Goal: Feedback & Contribution: Contribute content

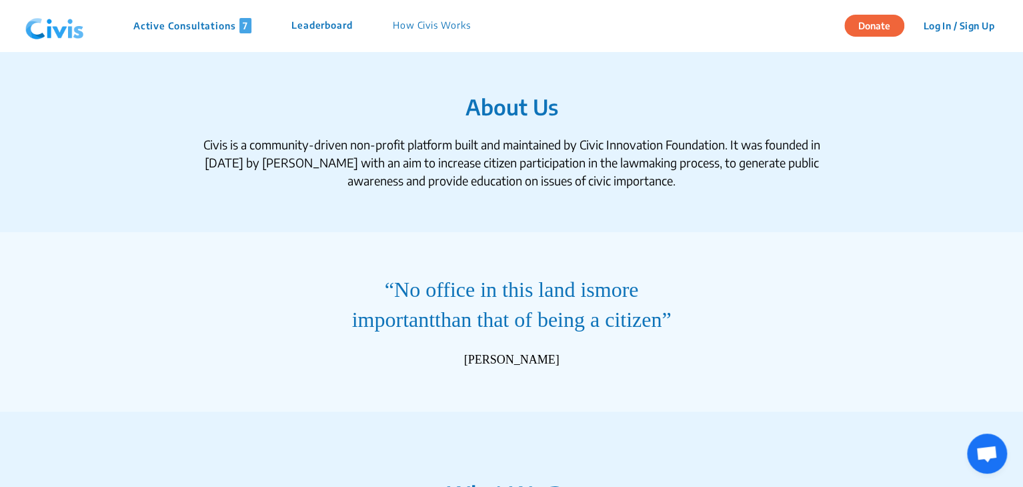
click at [429, 31] on p "How Civis Works" at bounding box center [432, 25] width 78 height 15
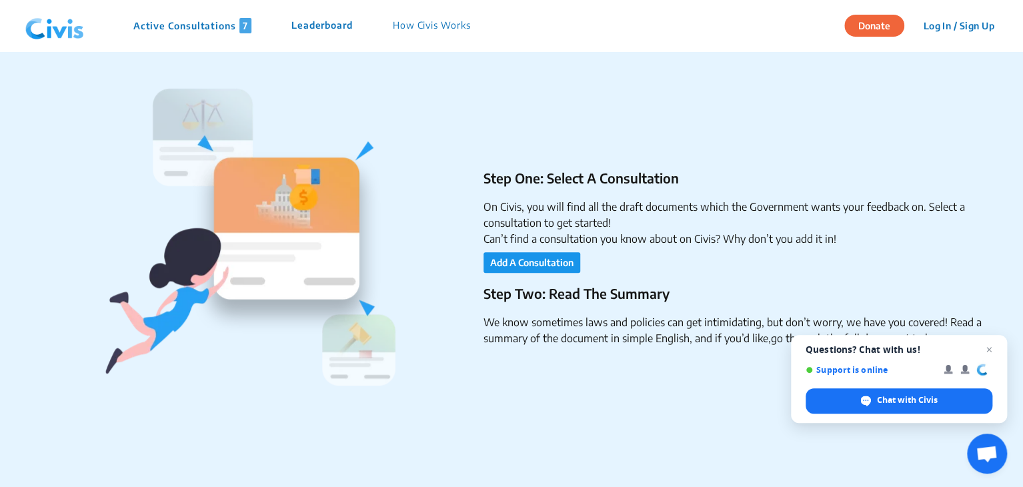
scroll to position [256, 0]
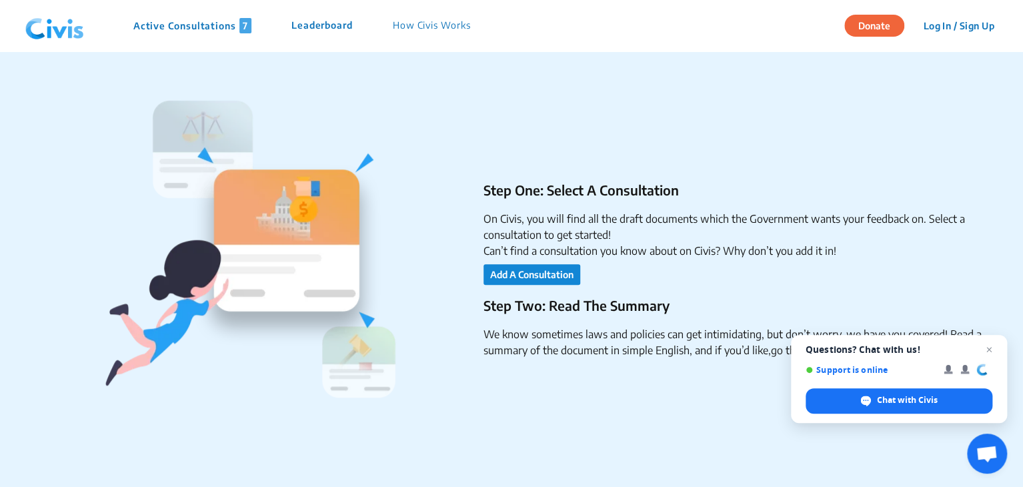
click at [567, 273] on button "Add A Consultation" at bounding box center [531, 274] width 97 height 21
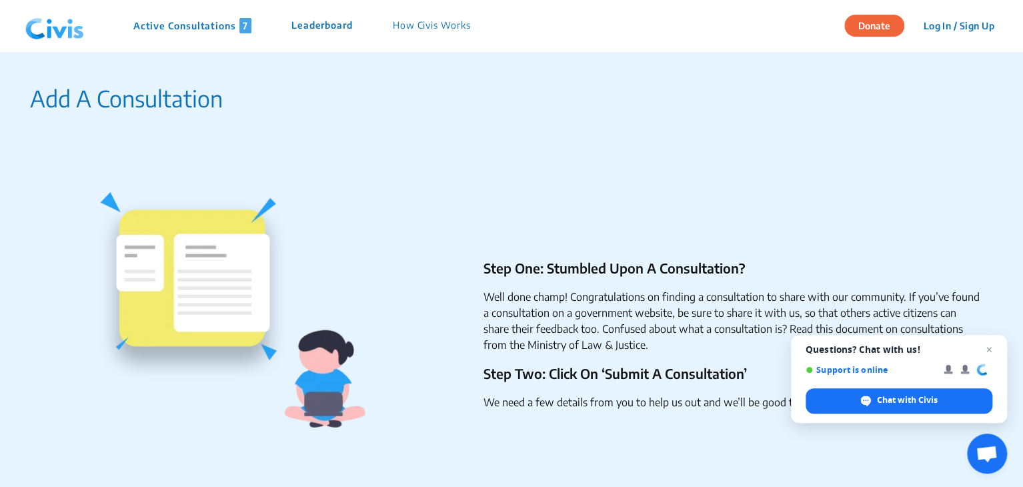
scroll to position [1515, 0]
click at [992, 347] on span "Close chat" at bounding box center [989, 349] width 17 height 17
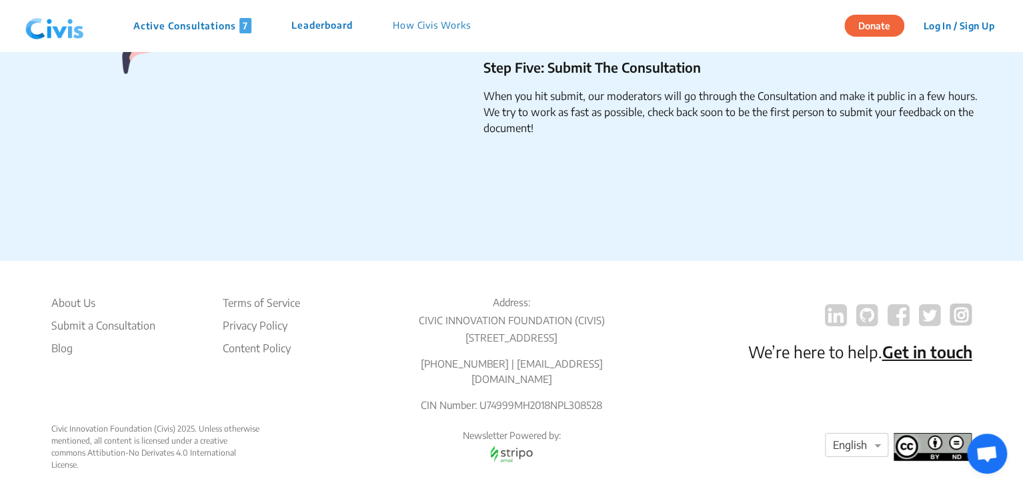
scroll to position [2152, 0]
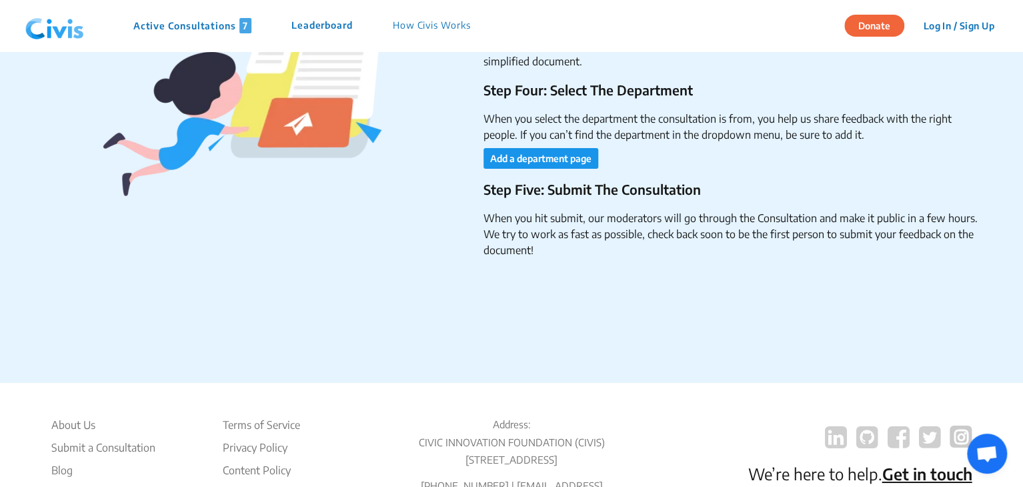
click at [986, 457] on span "Open chat" at bounding box center [986, 454] width 22 height 19
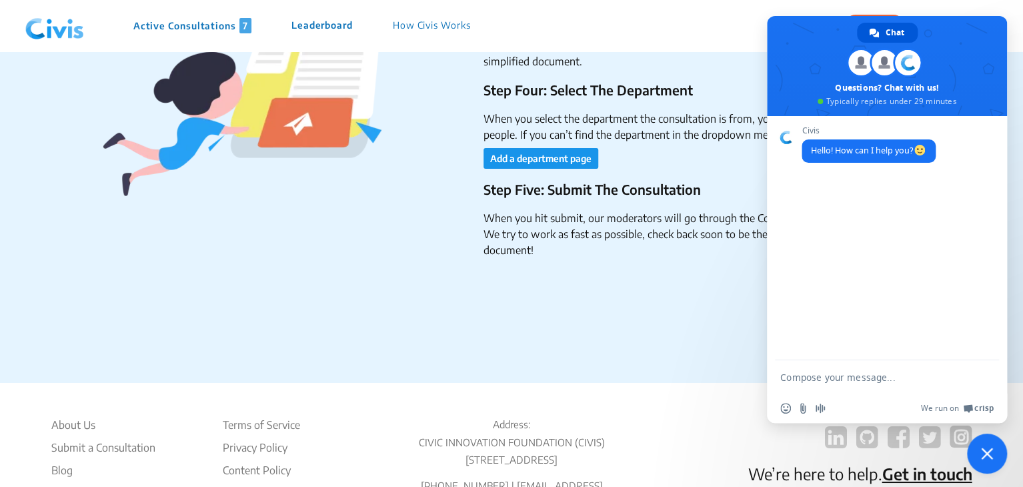
click at [709, 268] on div "Step Three: Add A Few Details To Help Us Out We need a few details from you lik…" at bounding box center [506, 129] width 953 height 427
click at [960, 35] on span at bounding box center [887, 66] width 240 height 100
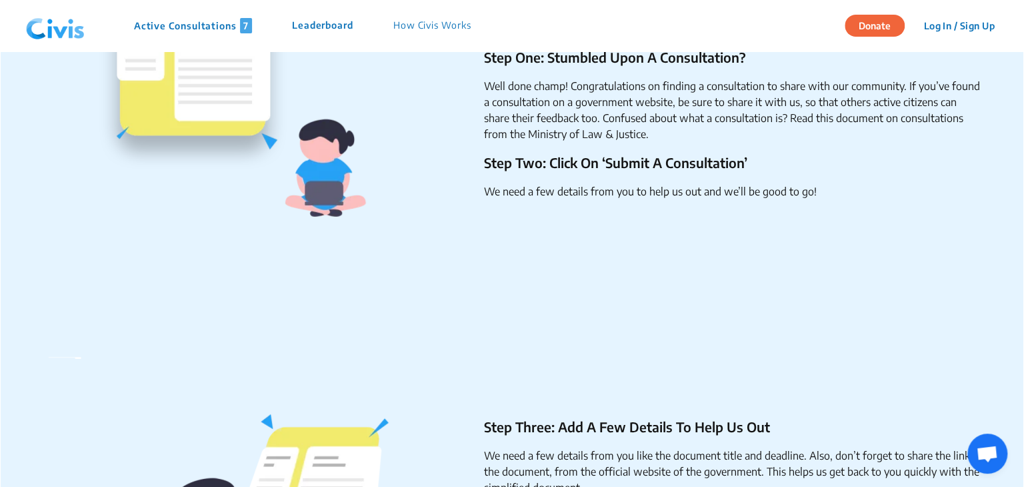
scroll to position [875, 0]
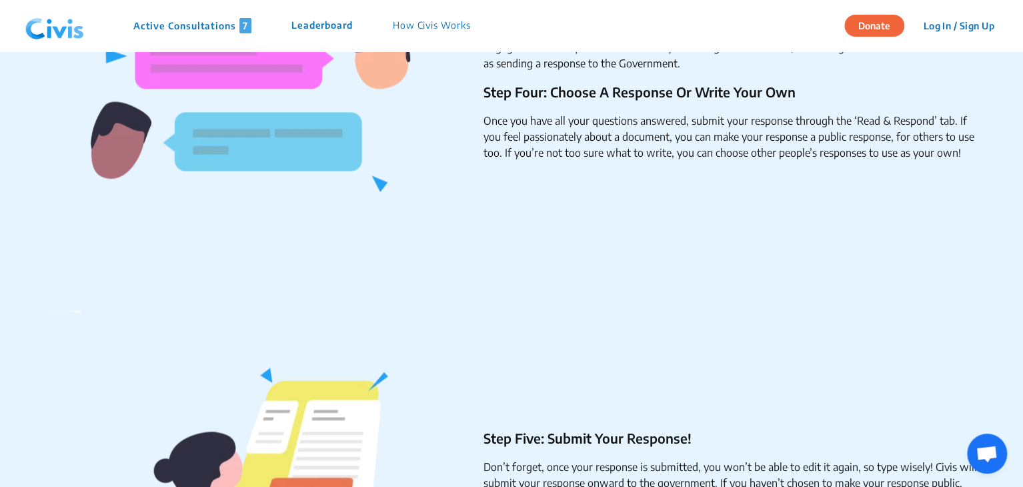
click at [944, 25] on button "Log In / Sign Up" at bounding box center [958, 25] width 89 height 21
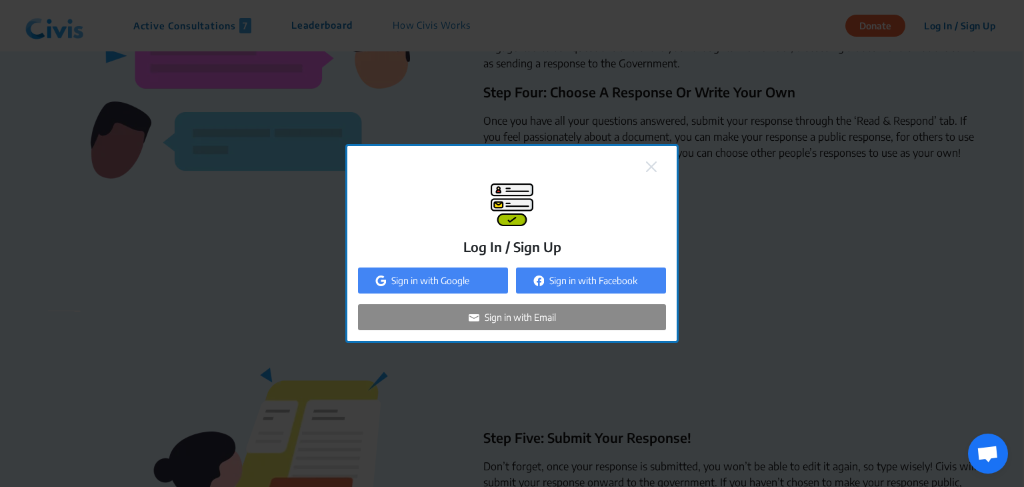
click at [437, 273] on p "Sign in with Google" at bounding box center [430, 280] width 78 height 14
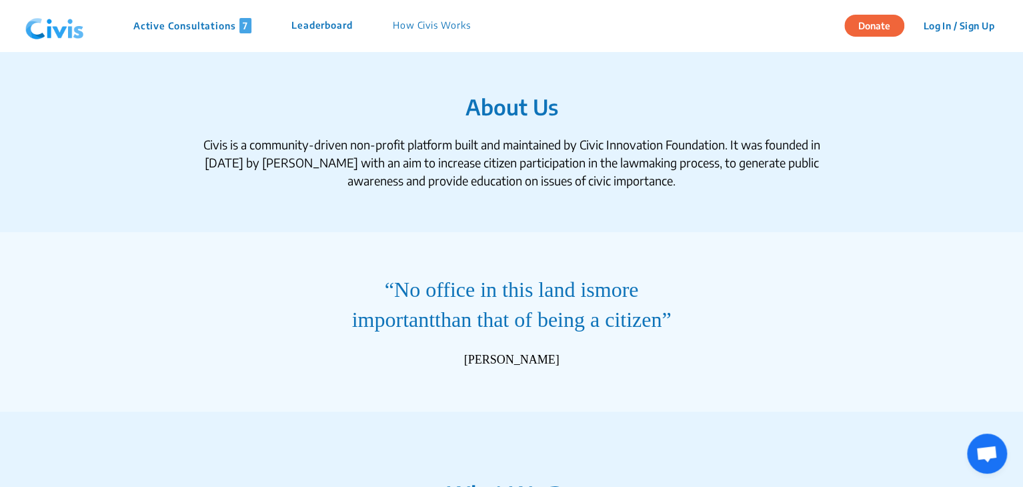
click at [975, 24] on button "Log In / Sign Up" at bounding box center [958, 25] width 89 height 21
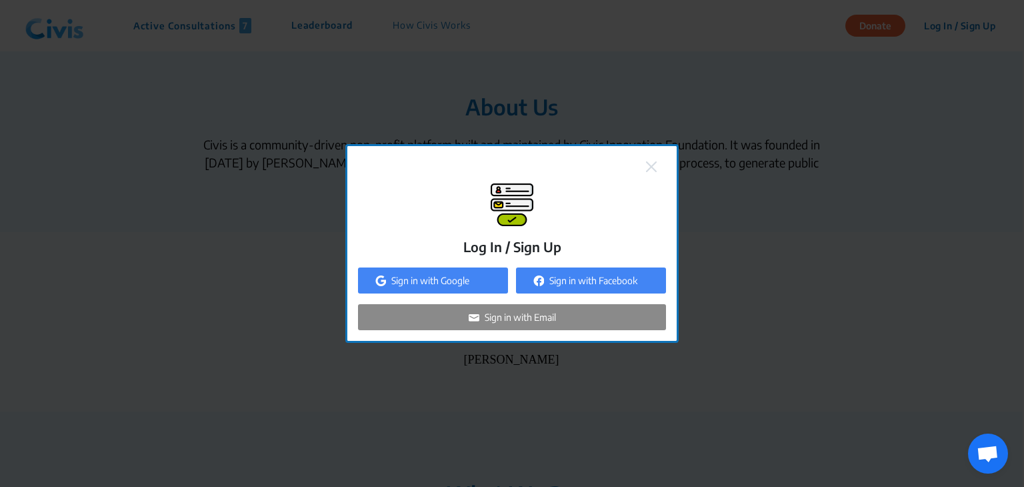
click at [519, 318] on p "Sign in with Email" at bounding box center [520, 317] width 71 height 14
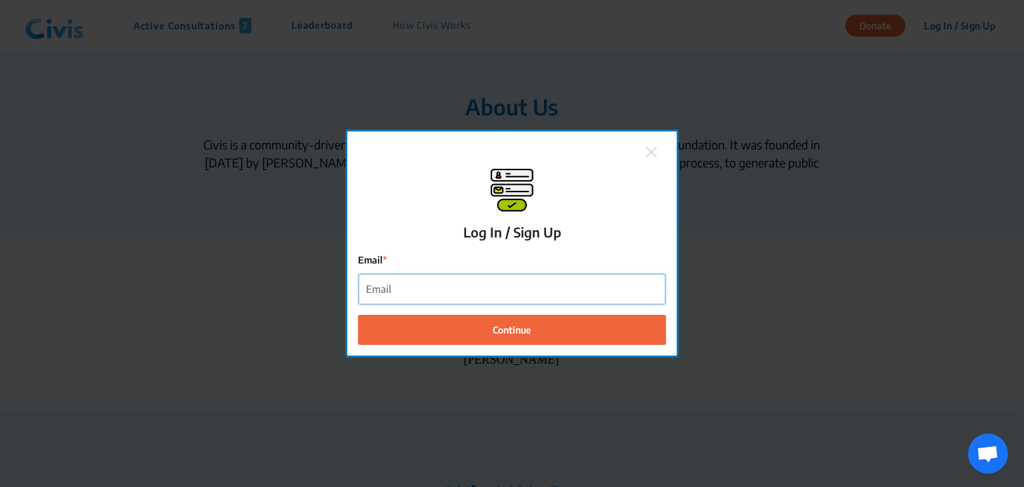
click at [531, 285] on input "Email" at bounding box center [512, 289] width 307 height 30
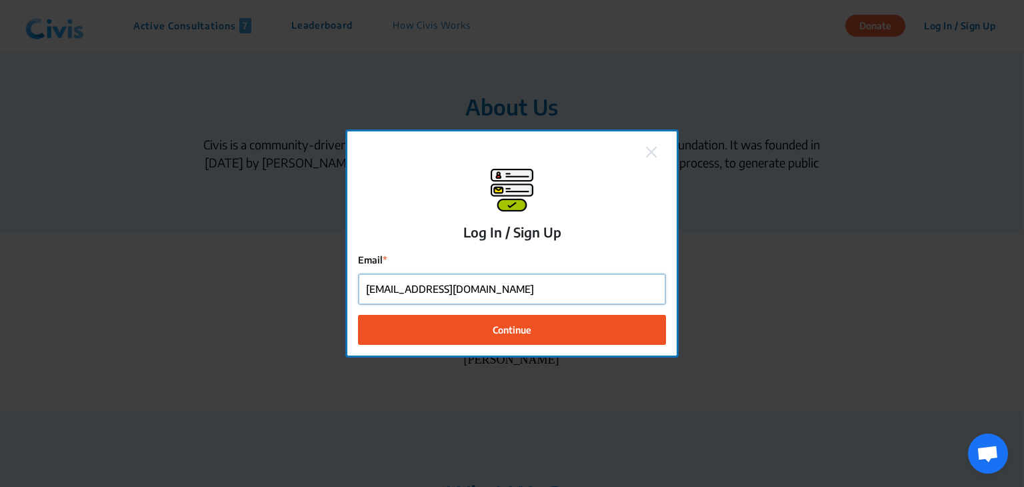
type input "writetoagnidipta01@gmail.com"
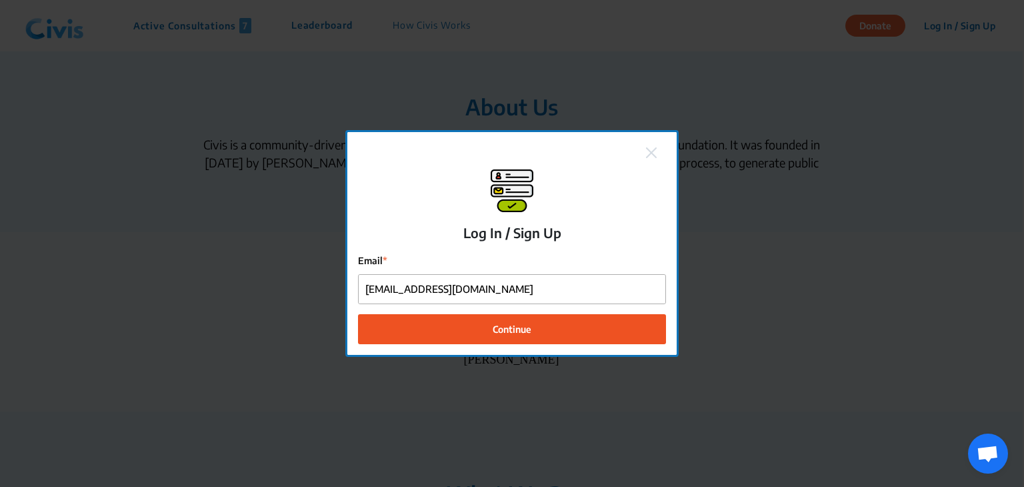
click at [517, 323] on span "Continue" at bounding box center [512, 329] width 39 height 14
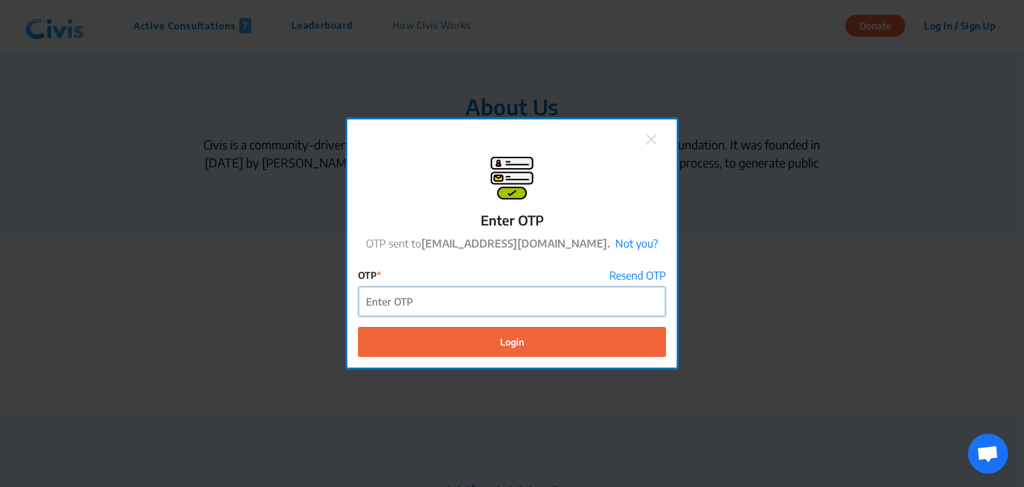
click at [517, 307] on input "OTP" at bounding box center [512, 302] width 307 height 30
type input "472279"
click at [358, 327] on button "Login" at bounding box center [512, 342] width 308 height 30
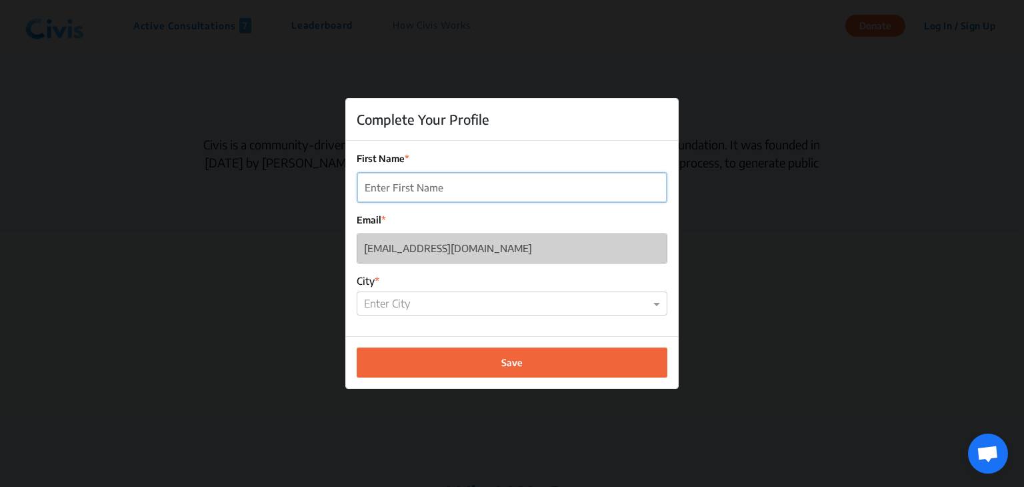
click at [597, 191] on input "First Name" at bounding box center [511, 188] width 309 height 30
type input "Agnidipta"
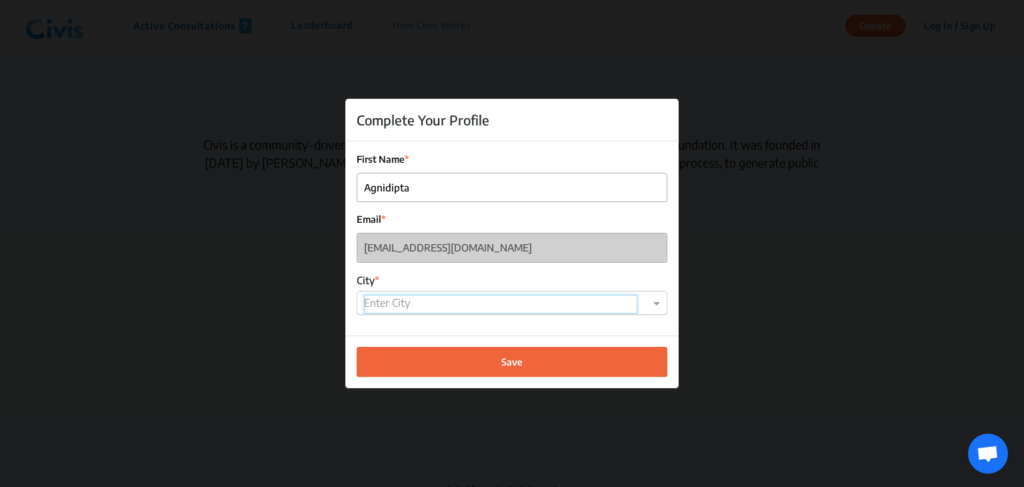
click at [507, 310] on input "text" at bounding box center [500, 304] width 273 height 19
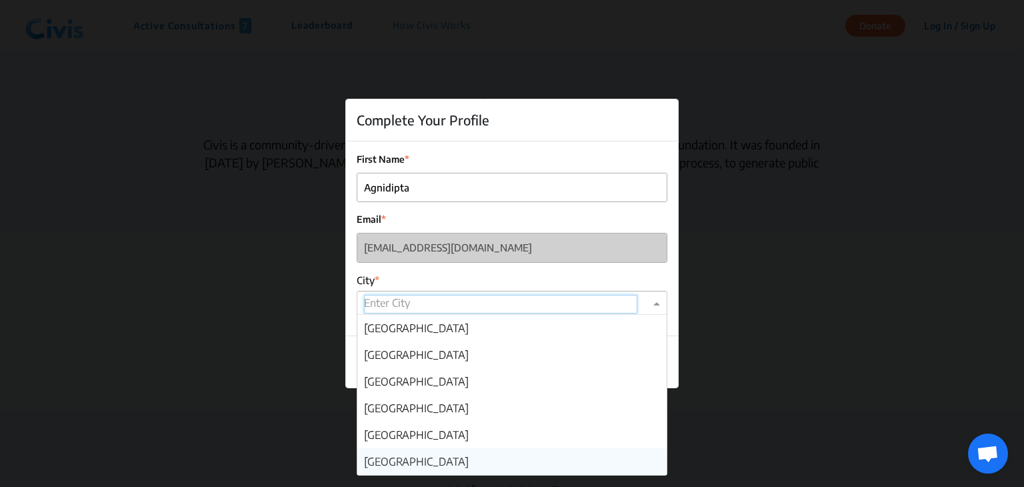
click at [443, 453] on div "Kolkata" at bounding box center [511, 461] width 309 height 27
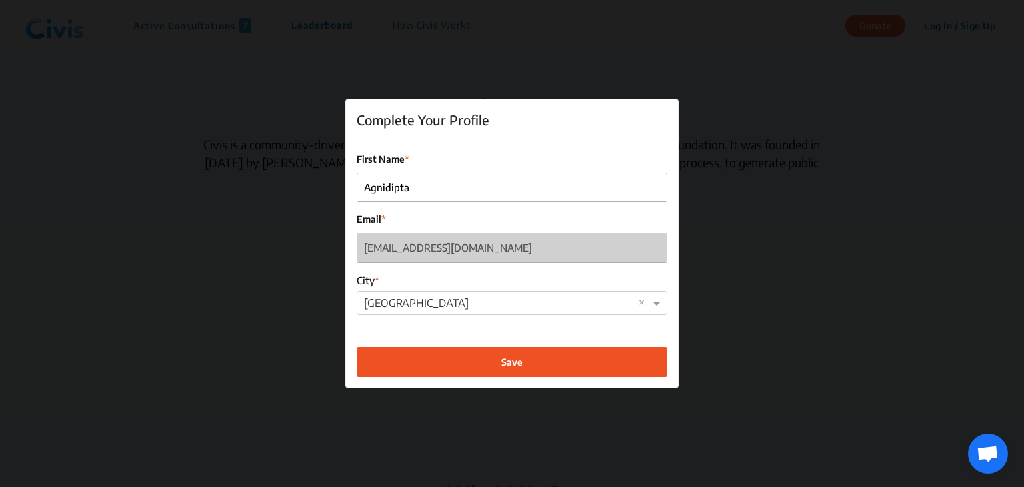
click at [528, 363] on button "Save" at bounding box center [512, 362] width 311 height 30
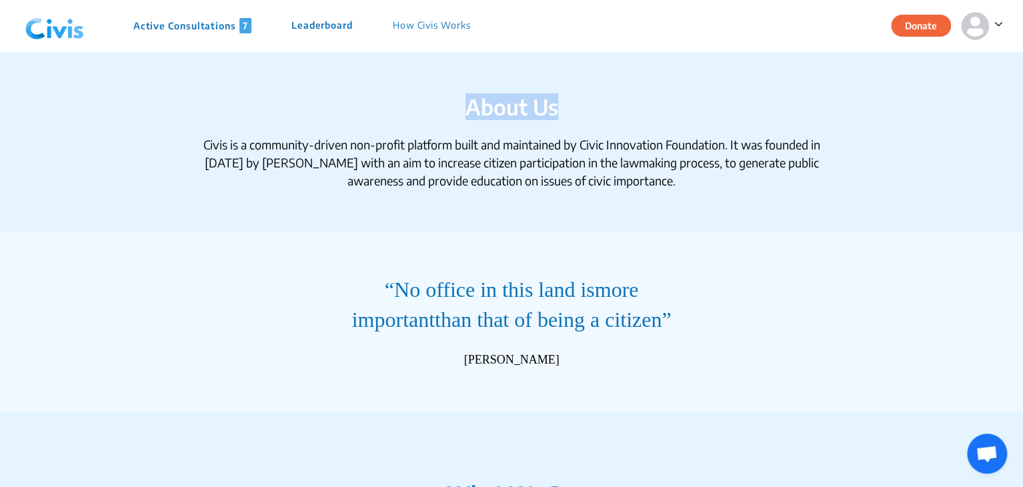
drag, startPoint x: 1020, startPoint y: 35, endPoint x: 1021, endPoint y: 79, distance: 44.0
click at [913, 114] on section "About Us Civis is a community-driven non-profit platform built and maintained b…" at bounding box center [511, 141] width 960 height 181
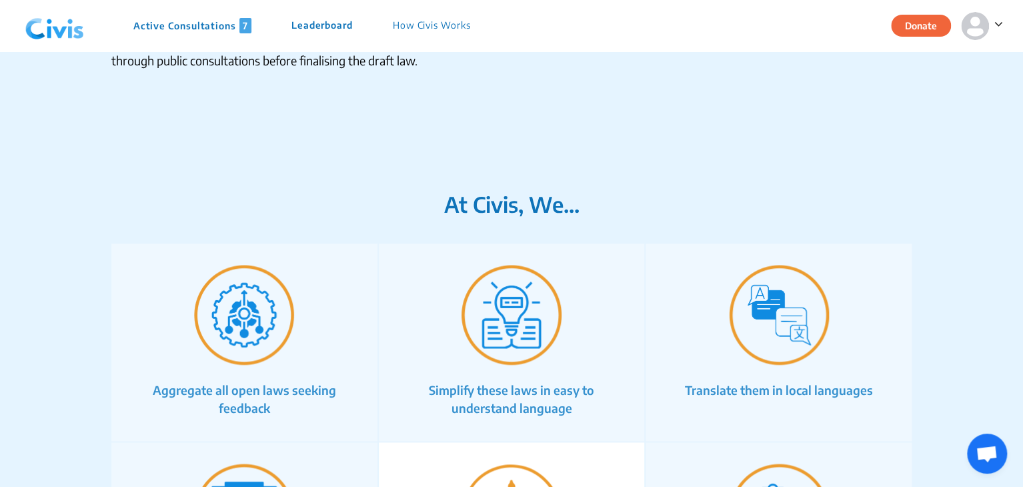
scroll to position [593, 0]
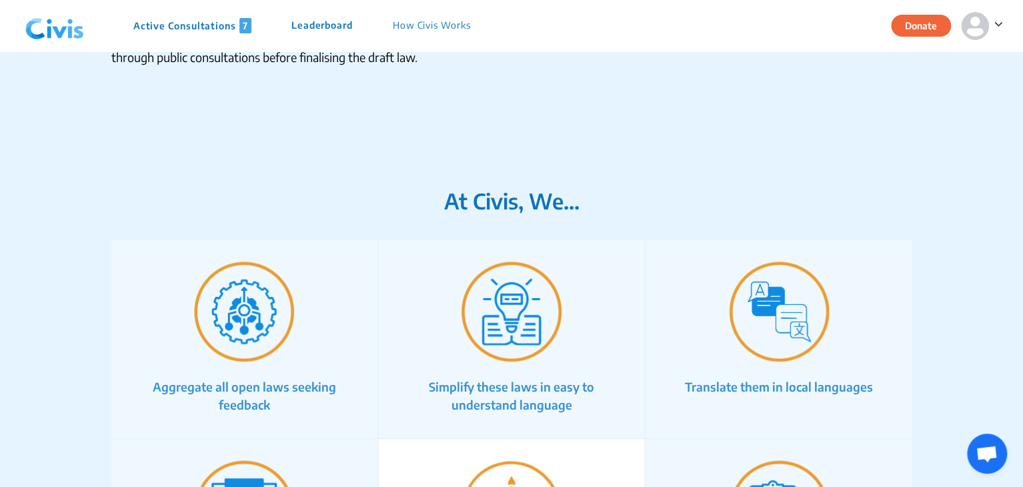
click at [557, 342] on img at bounding box center [511, 311] width 100 height 100
click at [523, 331] on img at bounding box center [511, 311] width 100 height 100
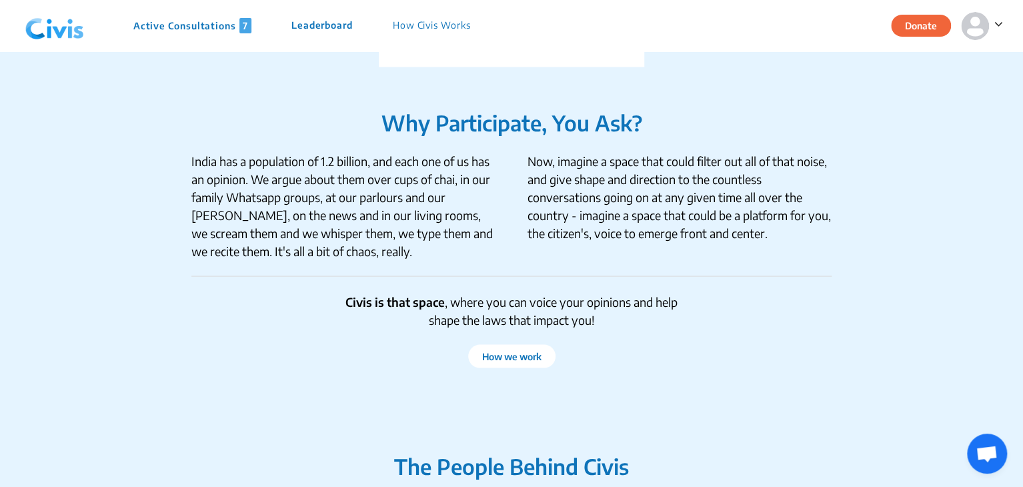
scroll to position [1240, 0]
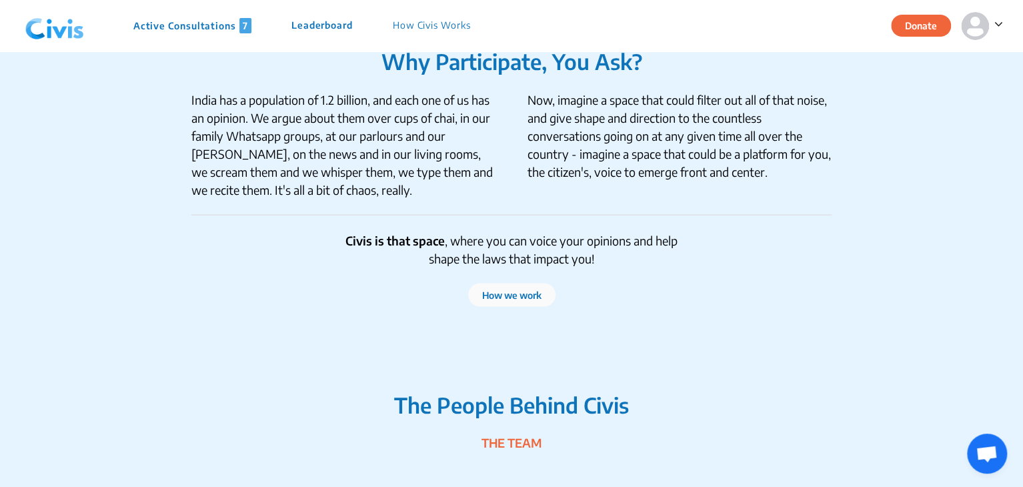
click at [525, 291] on button "How we work" at bounding box center [511, 294] width 87 height 23
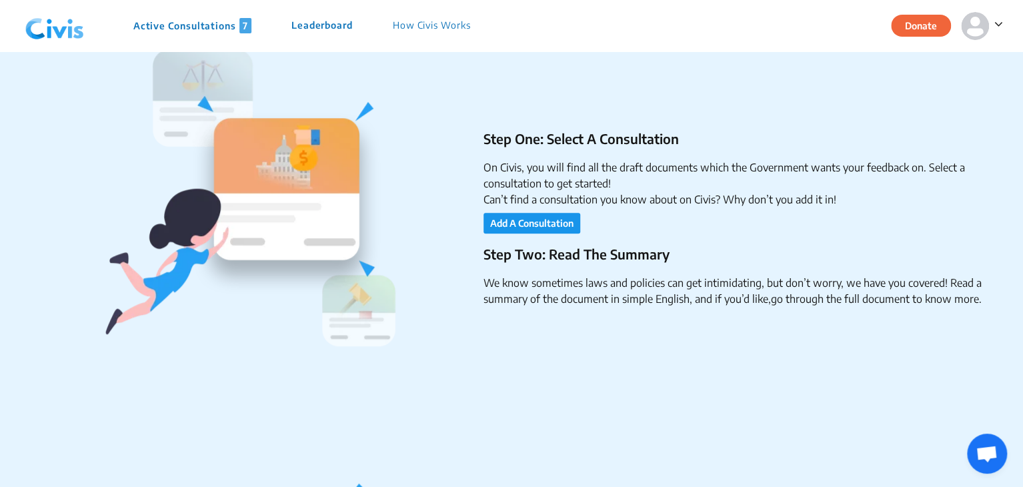
scroll to position [311, 0]
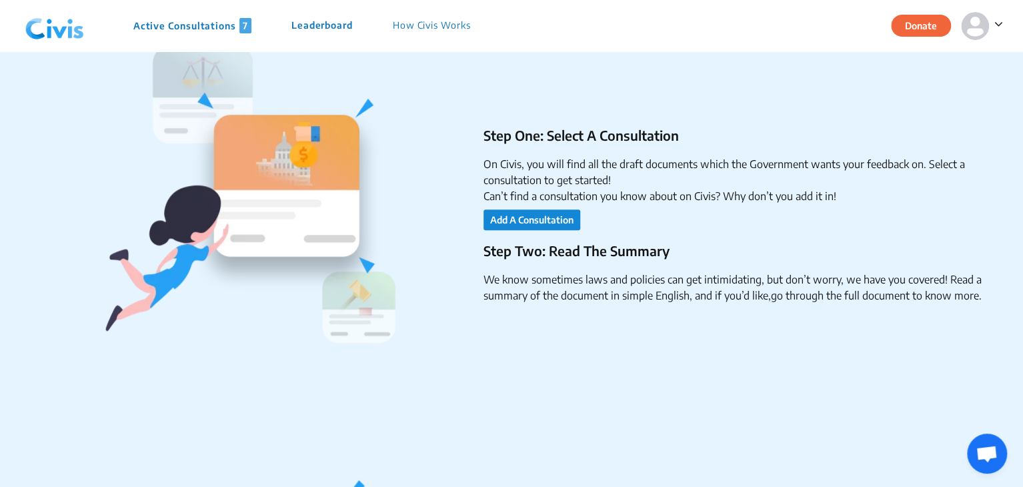
click at [539, 212] on button "Add A Consultation" at bounding box center [531, 219] width 97 height 21
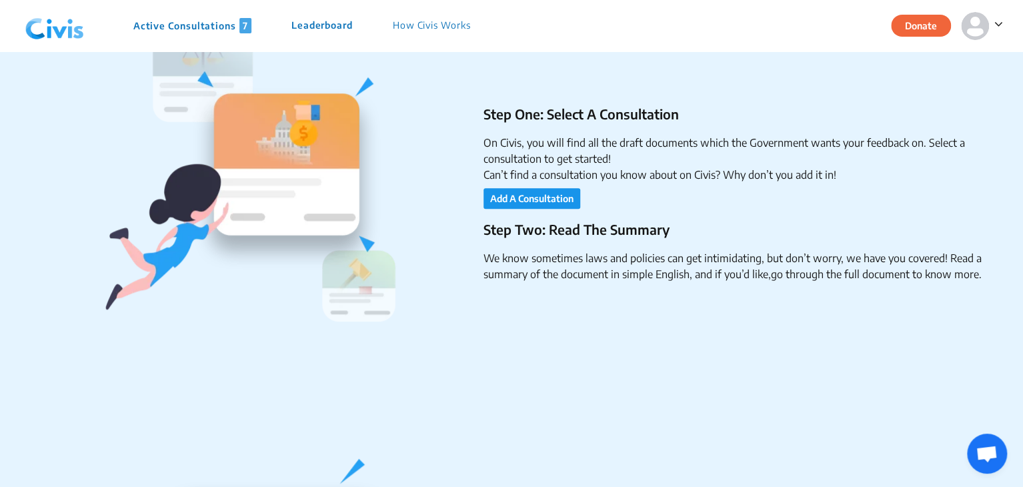
scroll to position [323, 0]
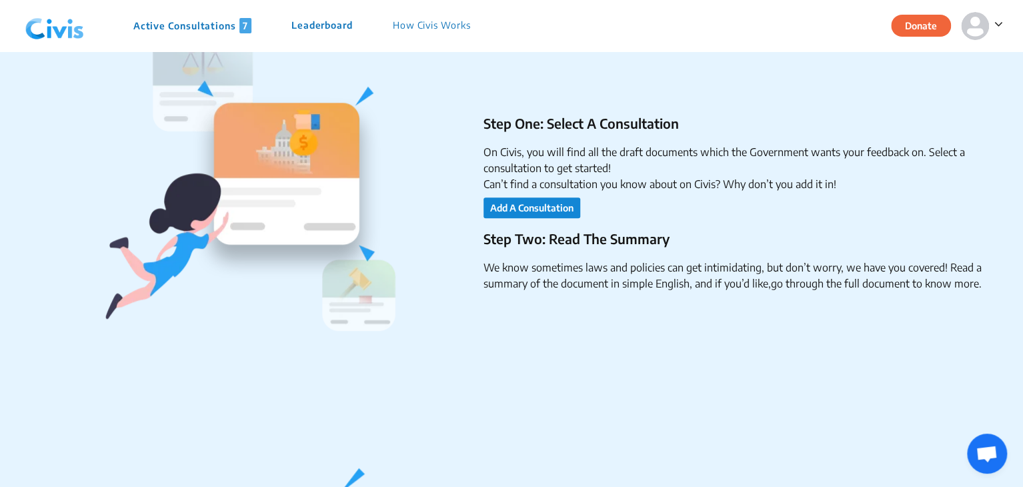
click at [561, 210] on button "Add A Consultation" at bounding box center [531, 207] width 97 height 21
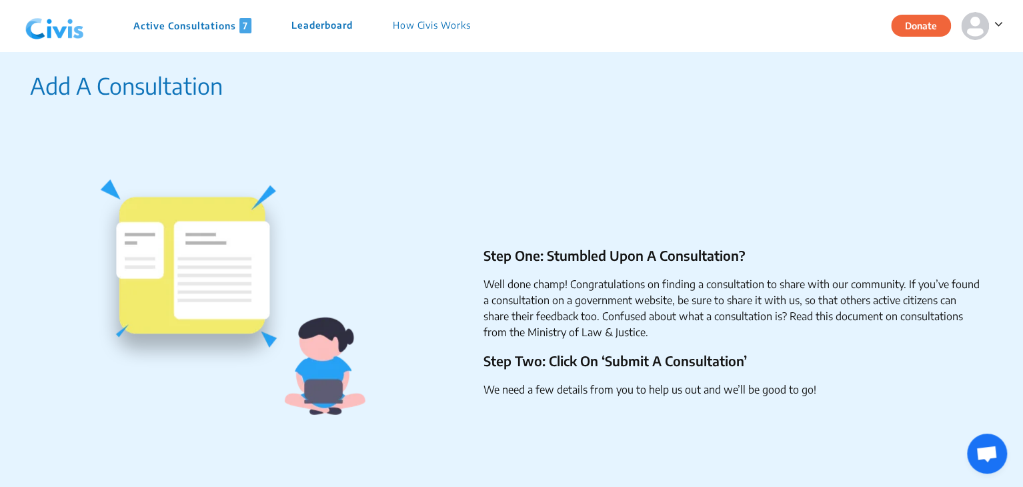
scroll to position [1530, 0]
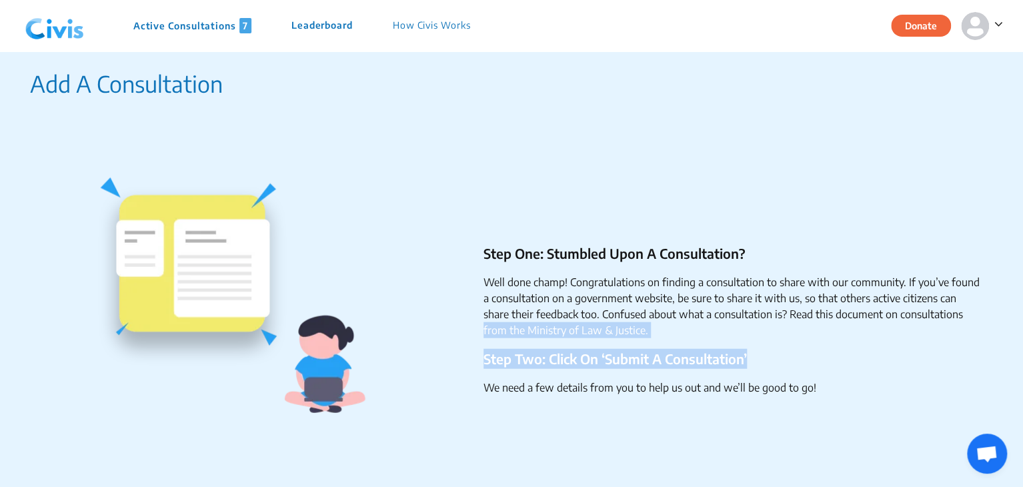
drag, startPoint x: 1021, startPoint y: 314, endPoint x: 1023, endPoint y: 351, distance: 37.4
click at [951, 341] on div "Step One: Stumbled Upon A Consultation? Well done champ! Congratulations on fin…" at bounding box center [720, 324] width 526 height 163
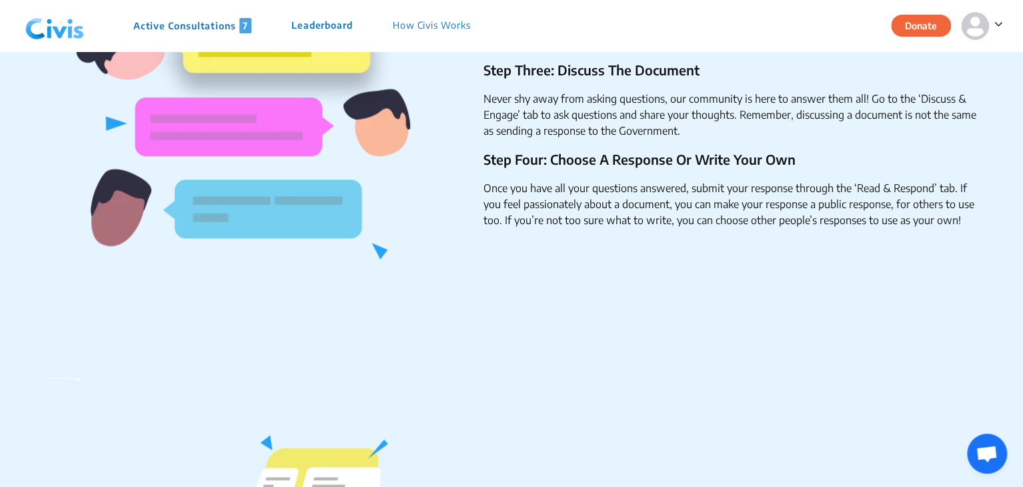
scroll to position [0, 0]
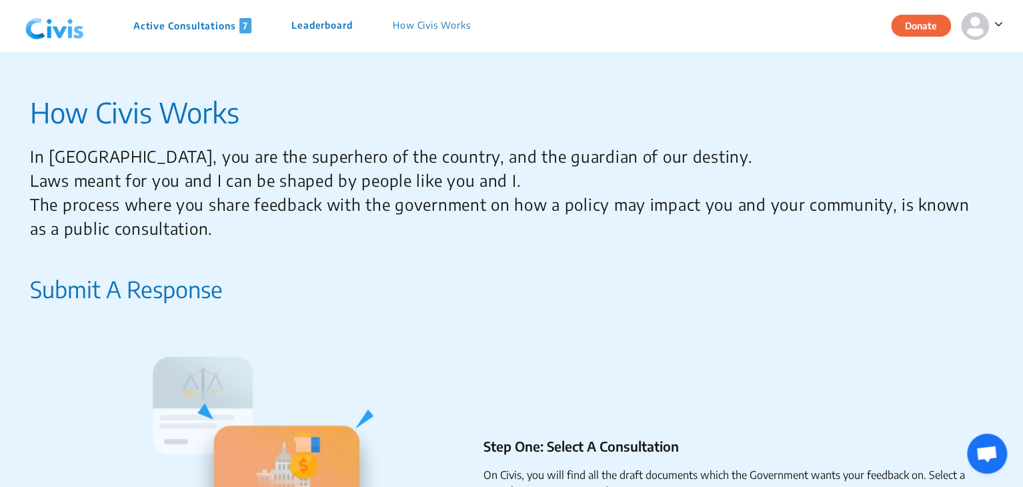
click at [175, 24] on p "Active Consultations 7" at bounding box center [192, 25] width 118 height 15
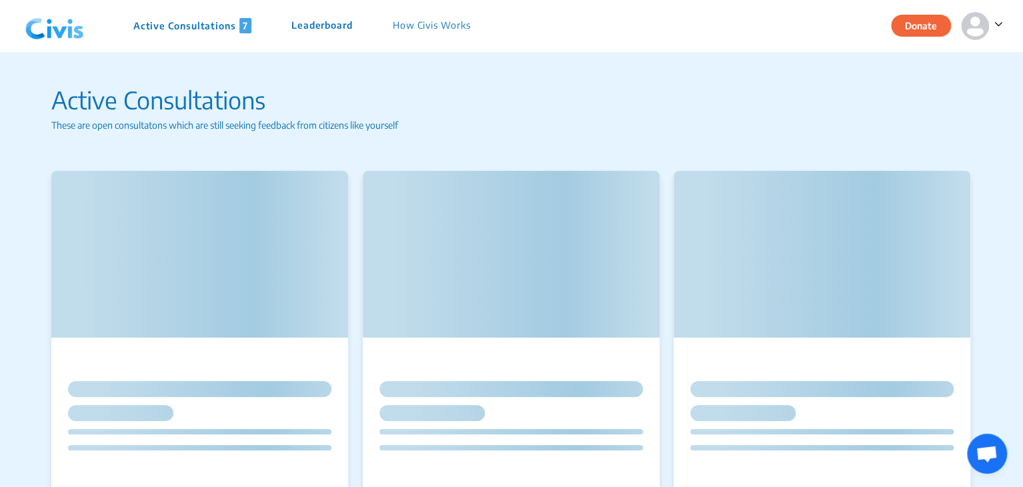
click at [175, 24] on p "Active Consultations 7" at bounding box center [192, 25] width 118 height 15
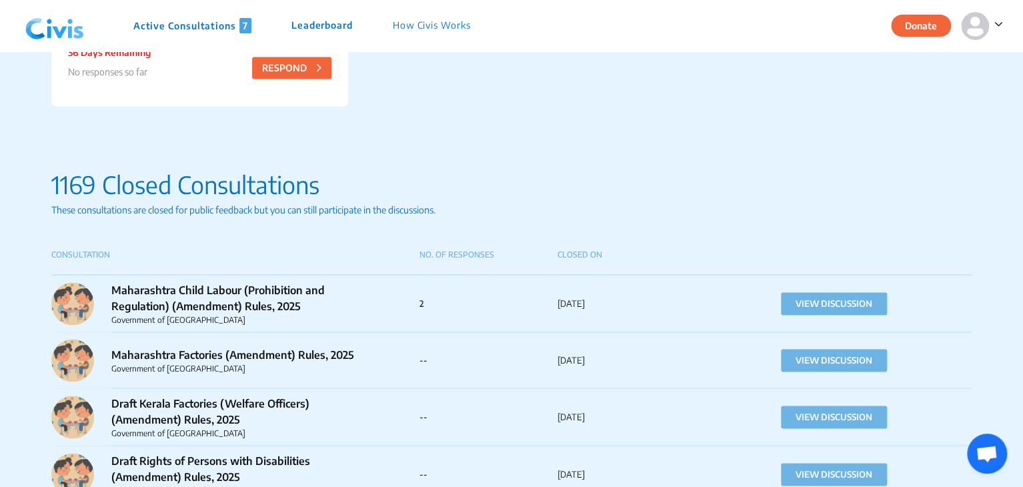
scroll to position [1113, 0]
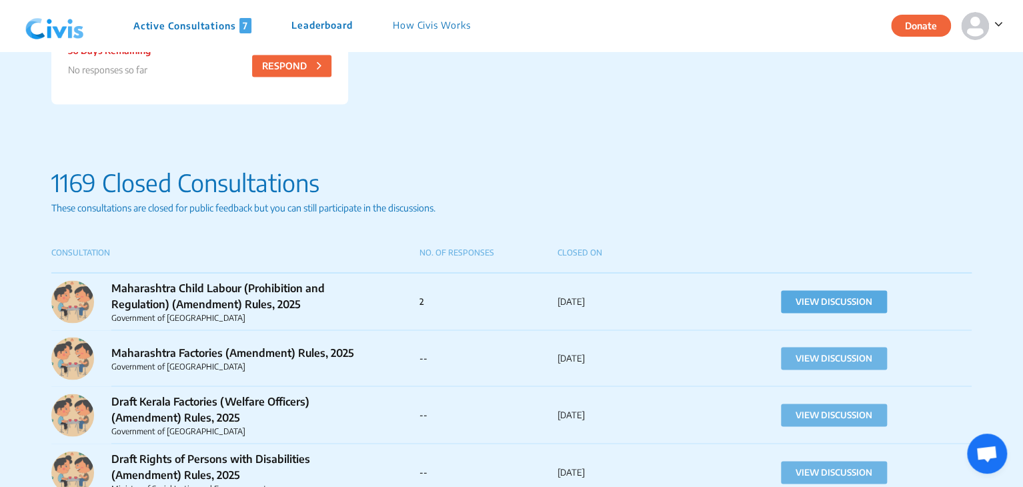
click at [810, 300] on button "VIEW DISCUSSION" at bounding box center [834, 301] width 106 height 23
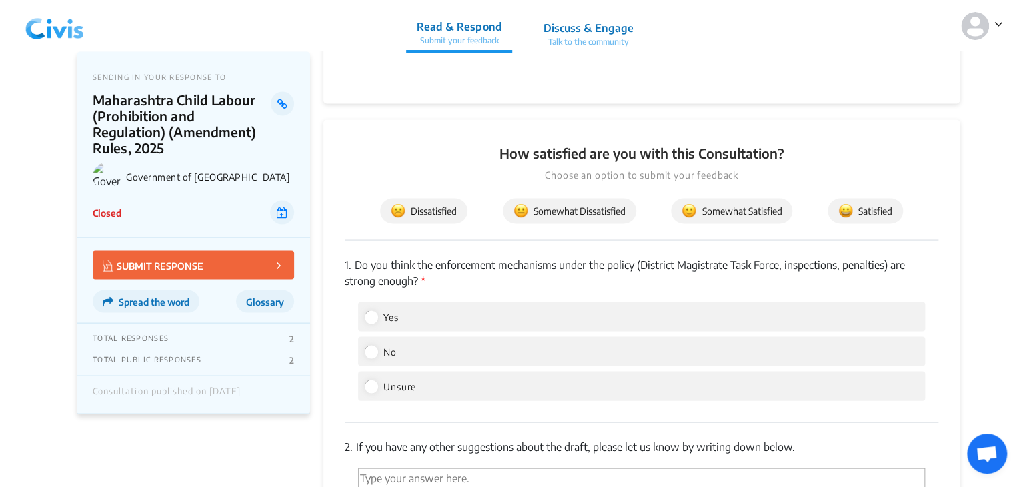
scroll to position [1118, 0]
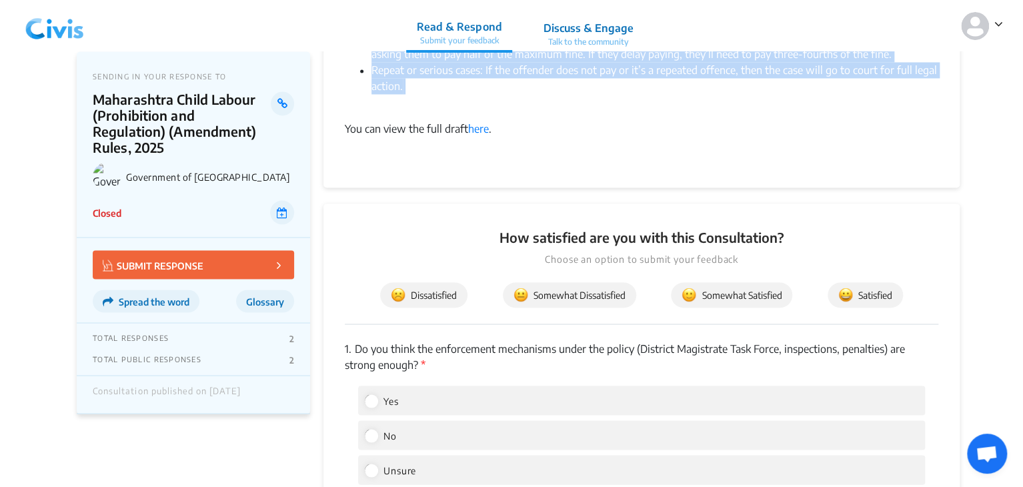
drag, startPoint x: 344, startPoint y: 120, endPoint x: 515, endPoint y: 99, distance: 171.9
copy div "Government of Maharashtra has released the Maharashtra Child Labour (Prohibitio…"
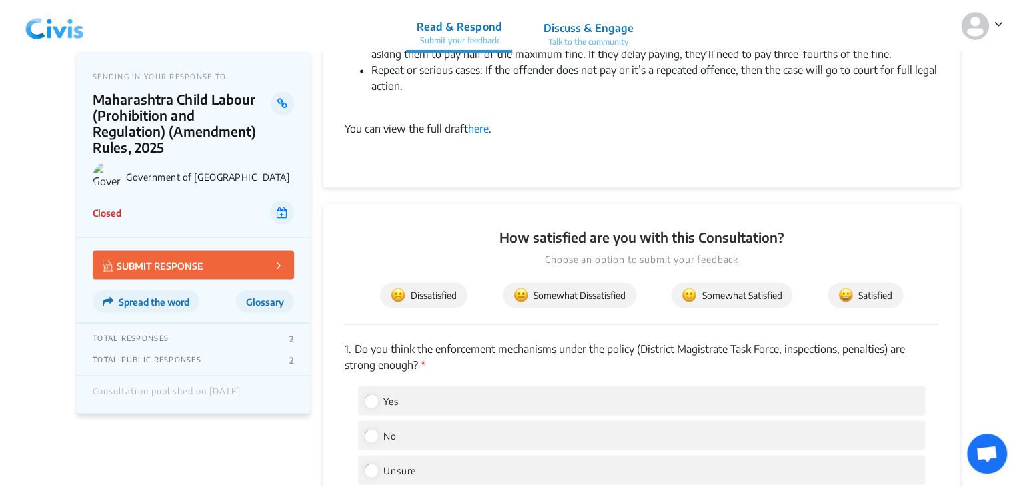
click at [581, 27] on p "Discuss & Engage" at bounding box center [588, 28] width 90 height 16
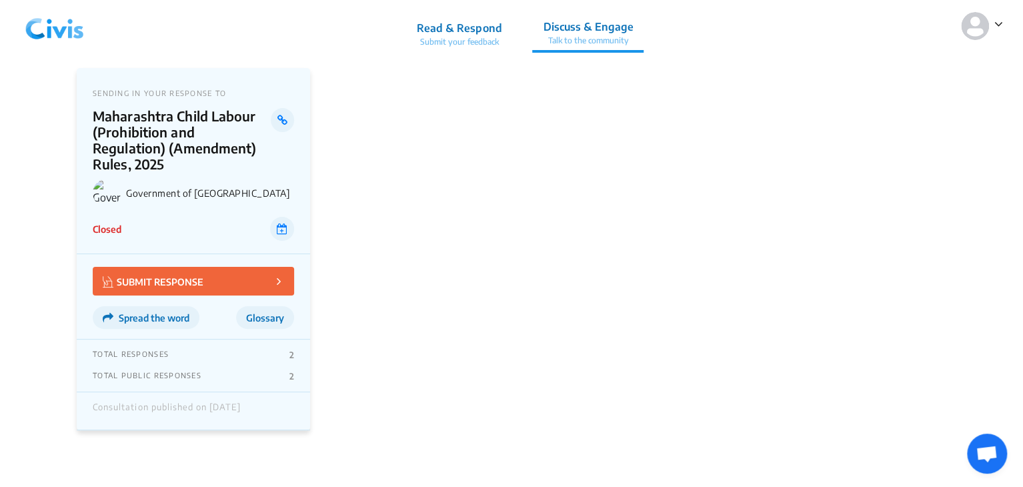
click at [485, 27] on p "Read & Respond" at bounding box center [459, 28] width 85 height 16
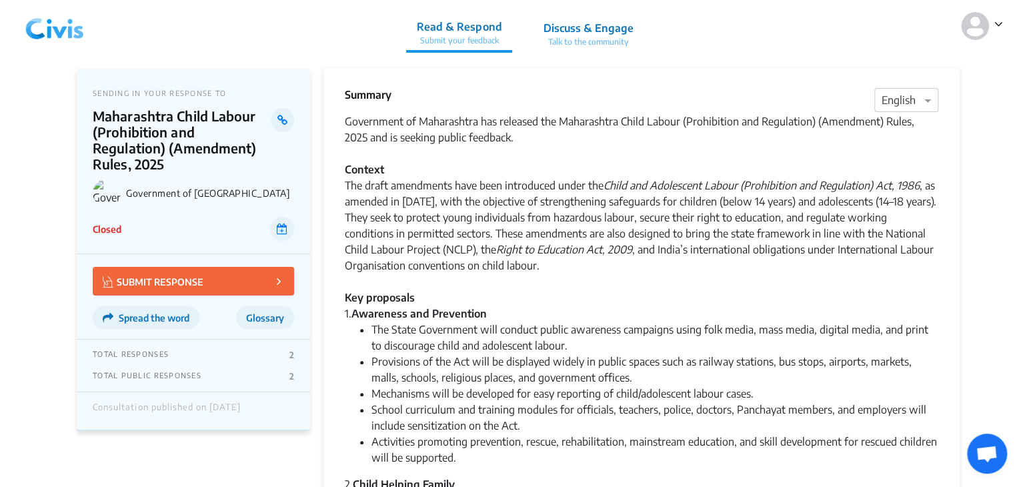
click at [219, 267] on button "SUBMIT RESPONSE" at bounding box center [193, 281] width 201 height 29
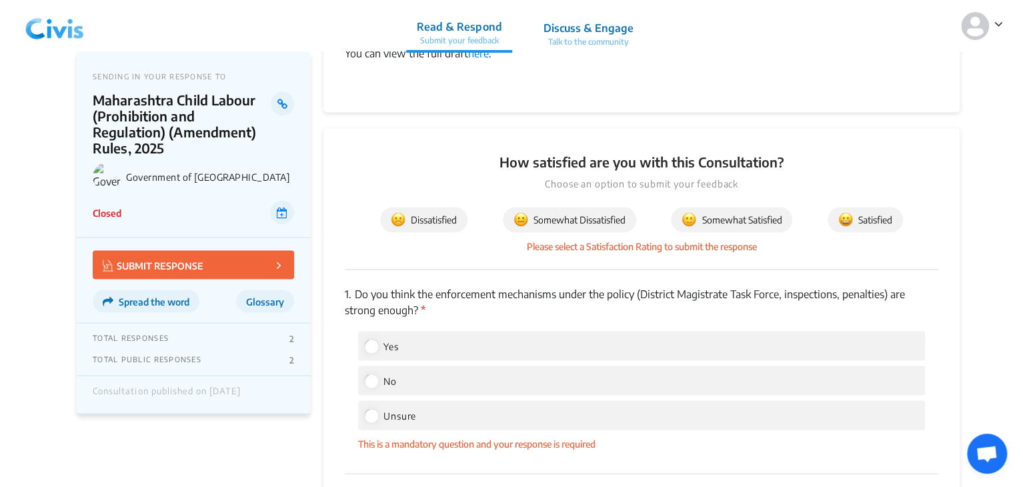
scroll to position [1196, 0]
click at [369, 385] on label "No" at bounding box center [381, 378] width 32 height 16
click at [369, 384] on input "No" at bounding box center [371, 378] width 12 height 12
radio input "true"
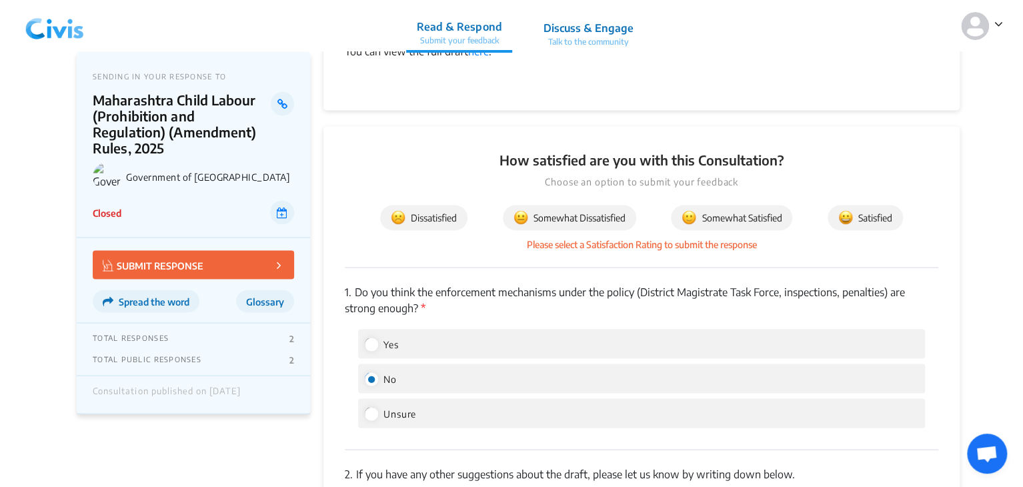
drag, startPoint x: 1020, startPoint y: 243, endPoint x: 1023, endPoint y: 279, distance: 35.5
click at [988, 267] on app-consultation-profile "SENDING IN YOUR RESPONSE TO Maharashtra Child Labour (Prohibition and Regulatio…" at bounding box center [511, 313] width 1023 height 2915
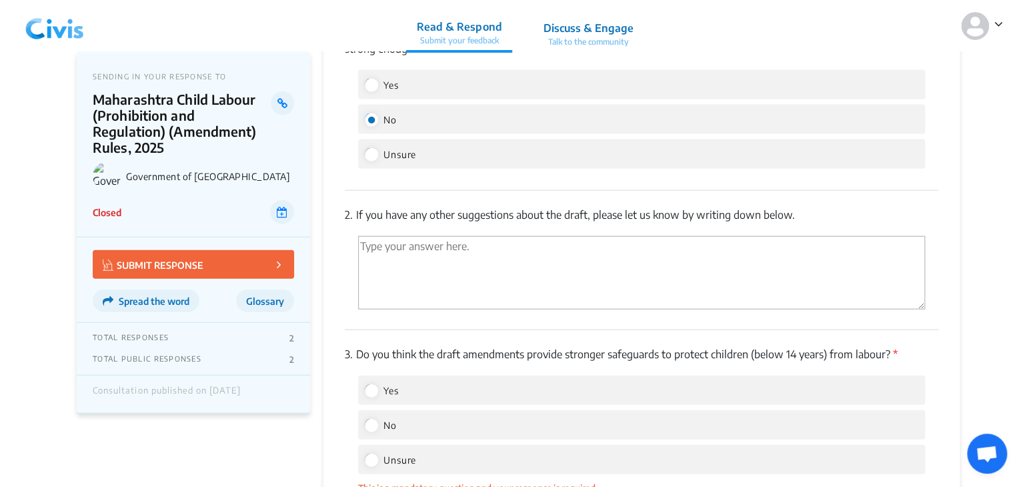
scroll to position [1425, 0]
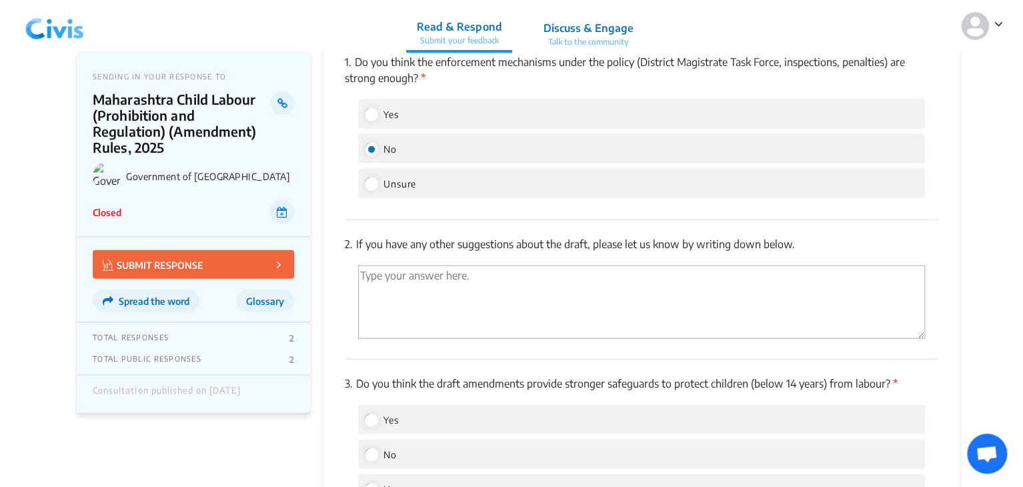
click at [731, 285] on textarea "'Type your answer here.' | translate" at bounding box center [641, 301] width 567 height 73
paste textarea "I welcome the draft amendments as a progressive step to strengthen child protec…"
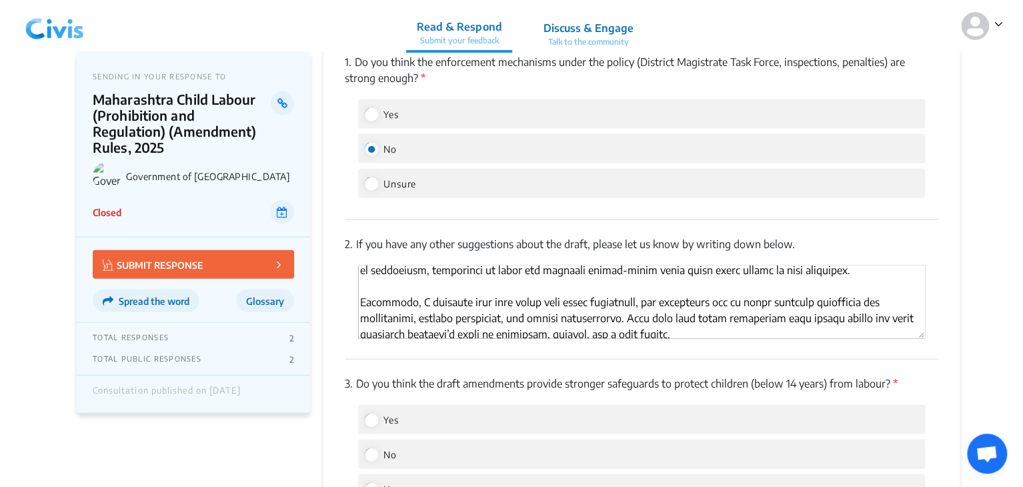
scroll to position [202, 0]
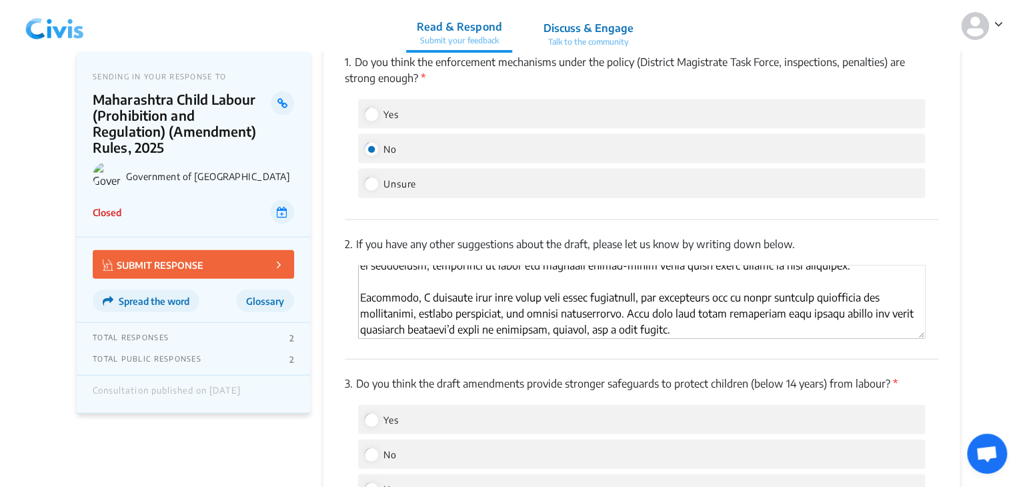
type textarea "I welcome the draft amendments as a progressive step to strengthen child protec…"
click at [372, 452] on input "No" at bounding box center [371, 454] width 12 height 12
radio input "true"
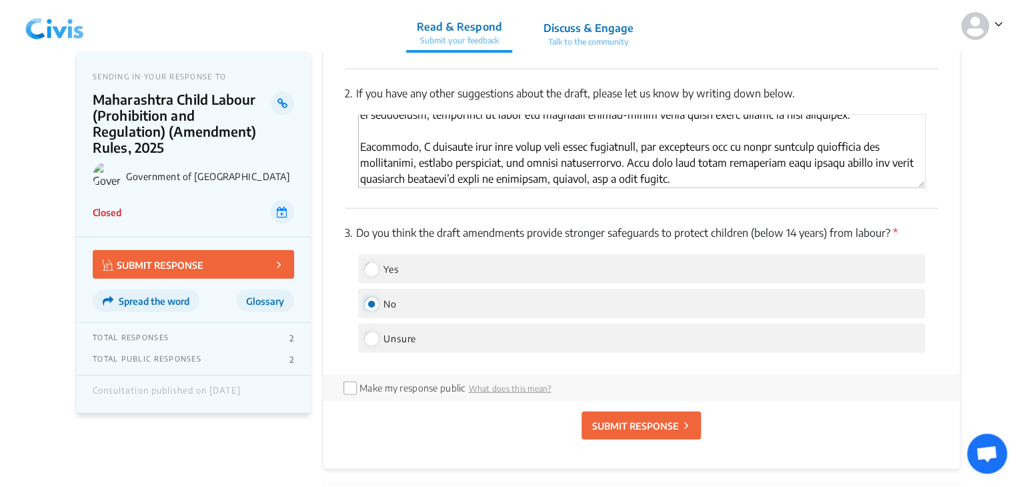
scroll to position [1569, 0]
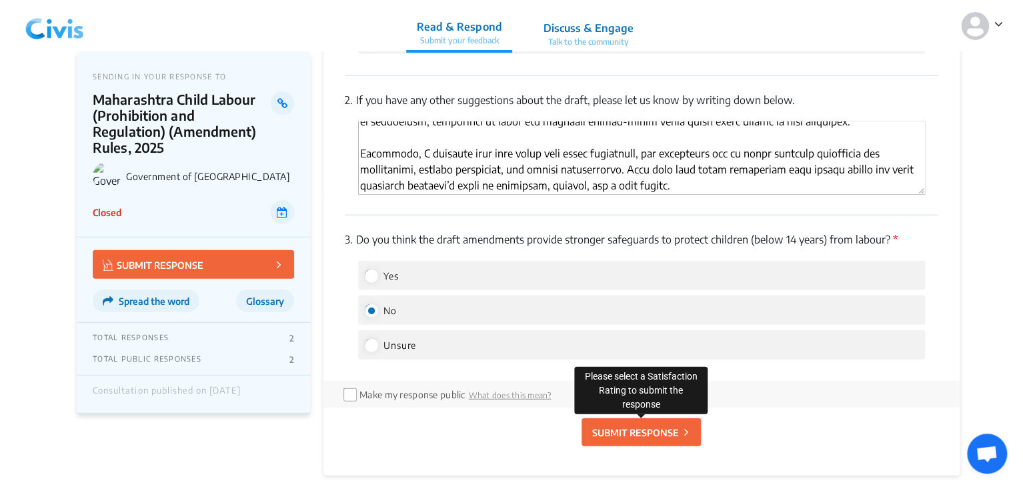
click at [645, 435] on p "SUBMIT RESPONSE" at bounding box center [634, 432] width 87 height 14
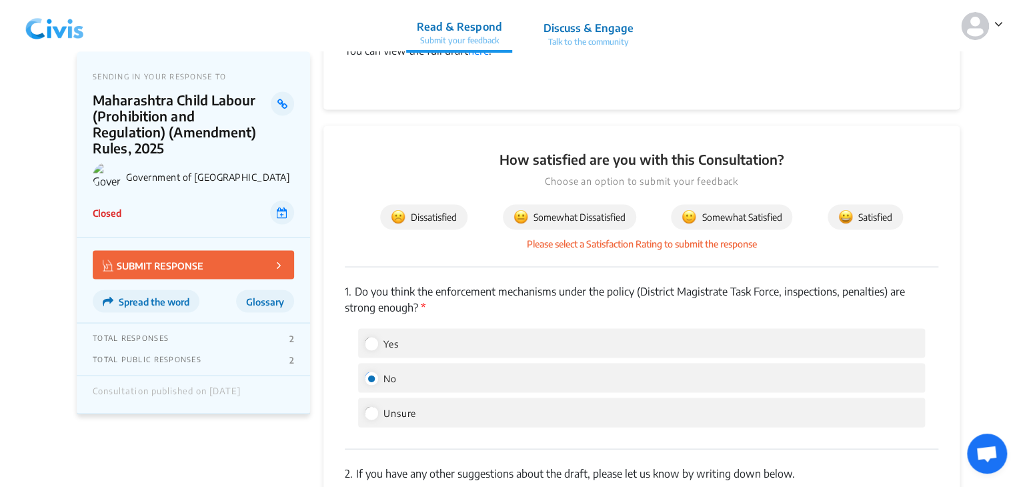
scroll to position [1196, 0]
click at [600, 215] on span "Somewhat Dissatisfied" at bounding box center [569, 217] width 112 height 15
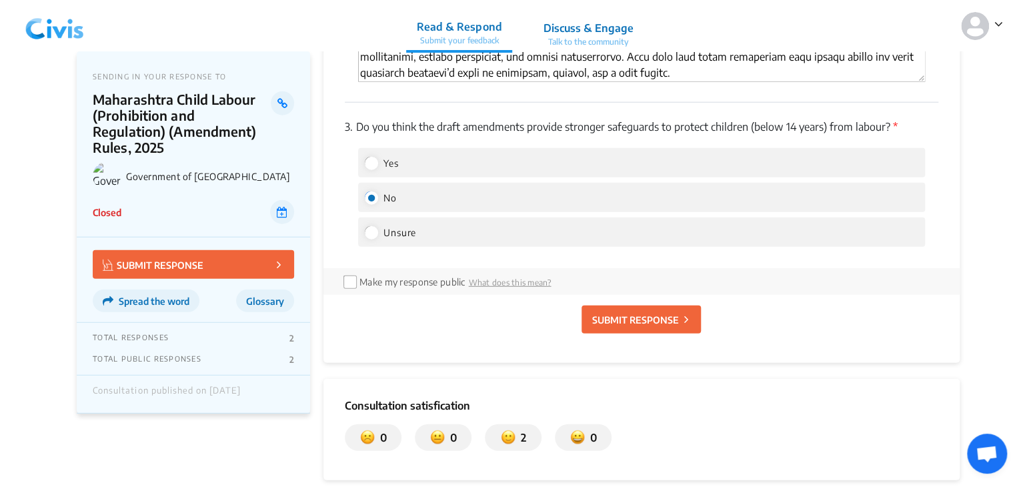
scroll to position [1664, 0]
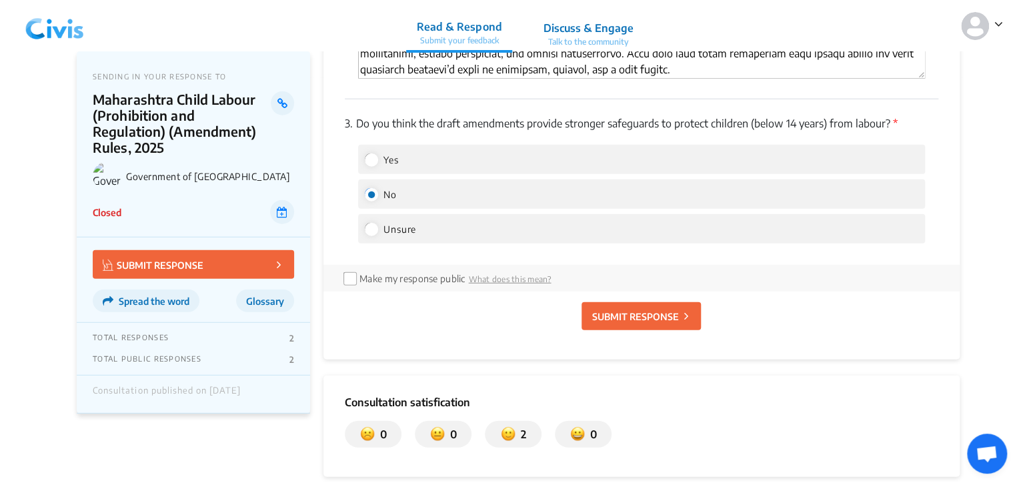
click at [646, 307] on button "SUBMIT RESPONSE" at bounding box center [640, 316] width 119 height 28
radio input "false"
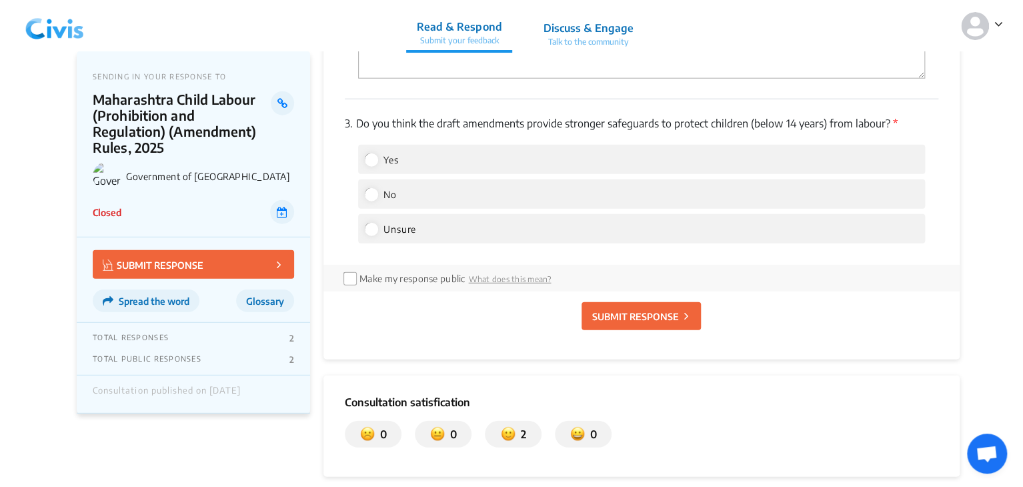
scroll to position [0, 0]
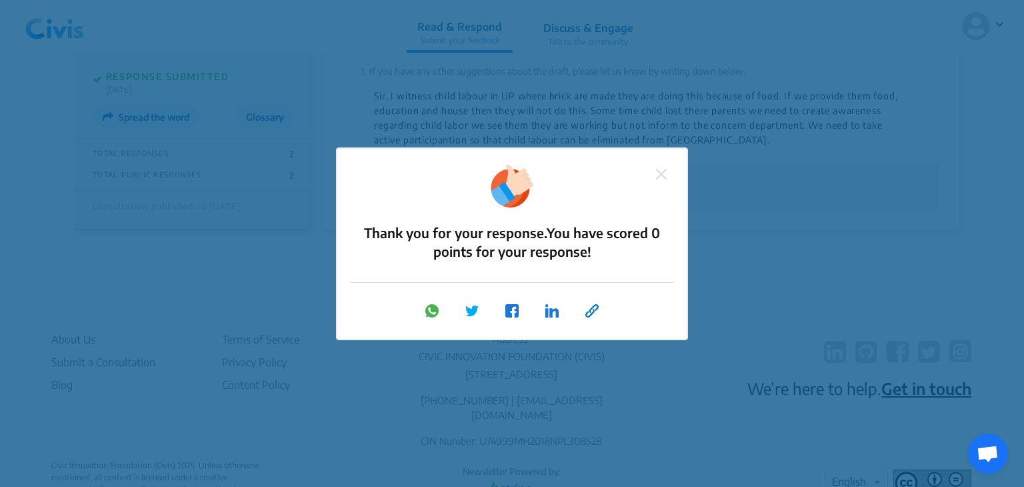
click at [667, 177] on button at bounding box center [661, 173] width 19 height 17
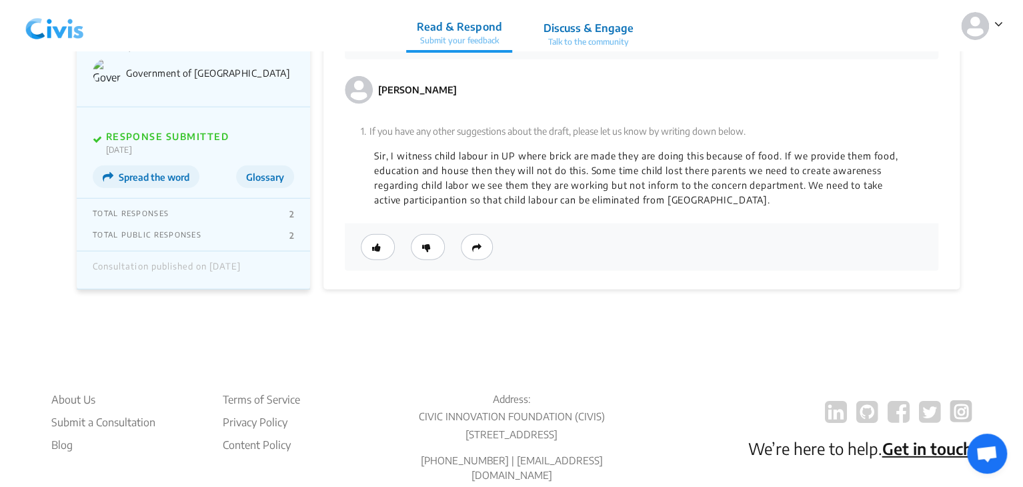
scroll to position [1610, 0]
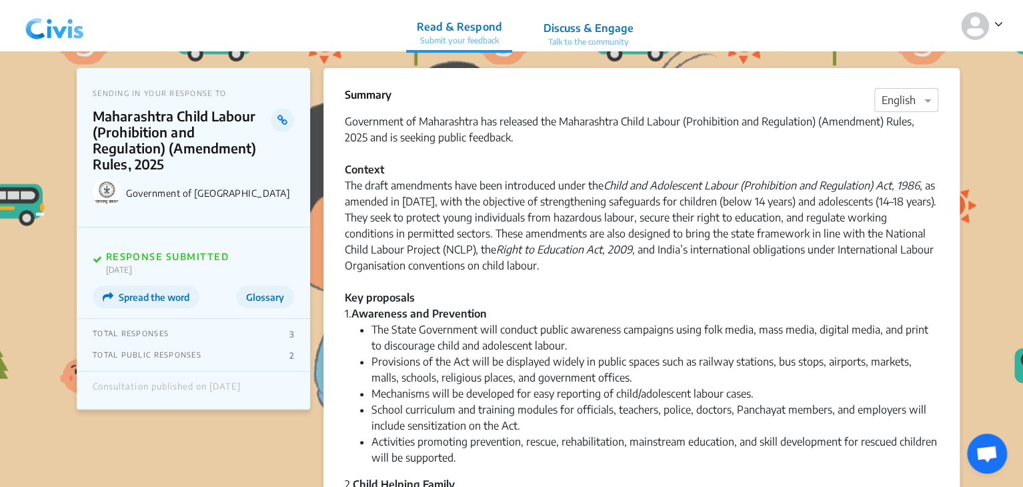
click at [1003, 27] on nav "Read & Respond Submit your feedback Discuss & Engage Talk to the community Read…" at bounding box center [511, 25] width 1023 height 51
click at [994, 23] on icon at bounding box center [998, 23] width 9 height 13
click at [965, 67] on p "Profile" at bounding box center [949, 62] width 93 height 21
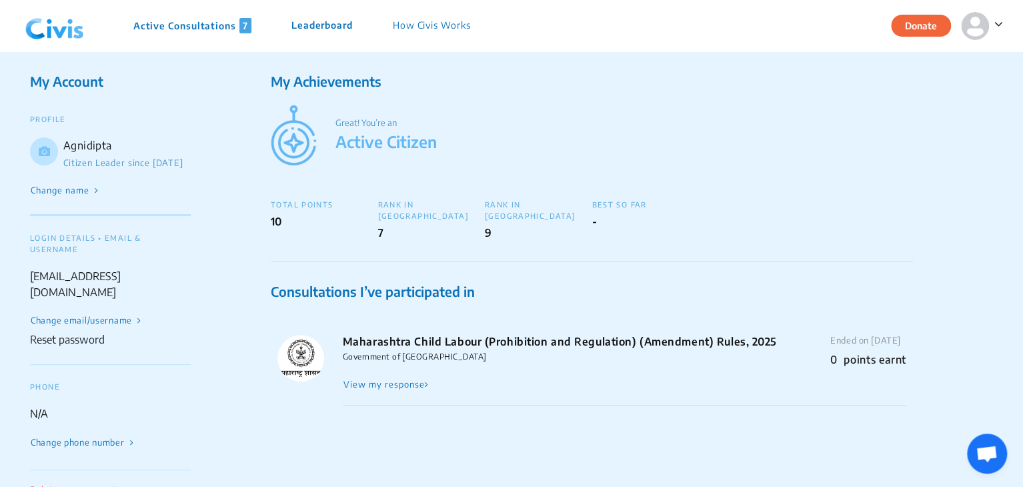
click at [669, 351] on div "Government of Maharashtra" at bounding box center [560, 356] width 434 height 10
click at [413, 378] on button "View my response" at bounding box center [386, 384] width 87 height 12
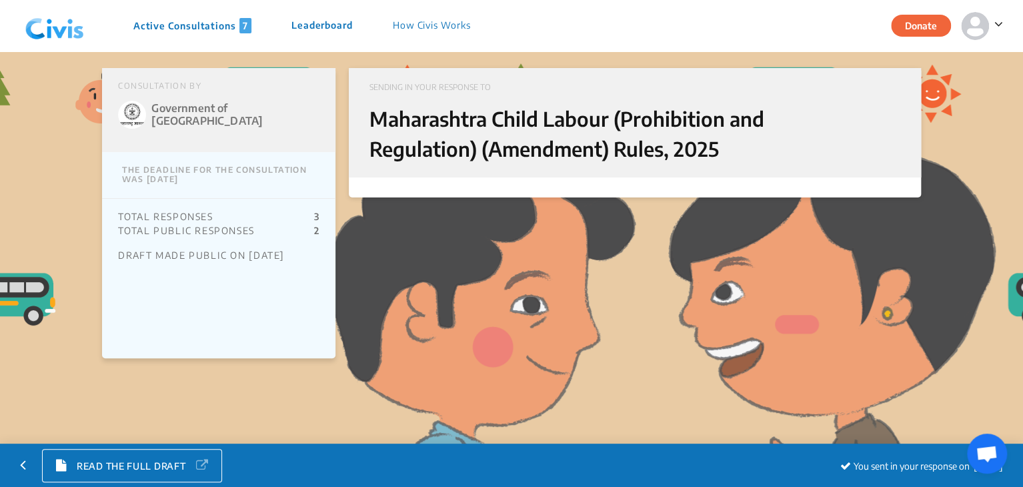
click at [303, 261] on div "TOTAL RESPONSES 3 TOTAL PUBLIC RESPONSES 2 DRAFT MADE PUBLIC ON 2nd Sep 25" at bounding box center [218, 236] width 233 height 74
click at [397, 149] on p "Maharashtra Child Labour (Prohibition and Regulation) (Amendment) Rules, 2025" at bounding box center [608, 134] width 478 height 60
click at [569, 147] on p "Maharashtra Child Labour (Prohibition and Regulation) (Amendment) Rules, 2025" at bounding box center [608, 134] width 478 height 60
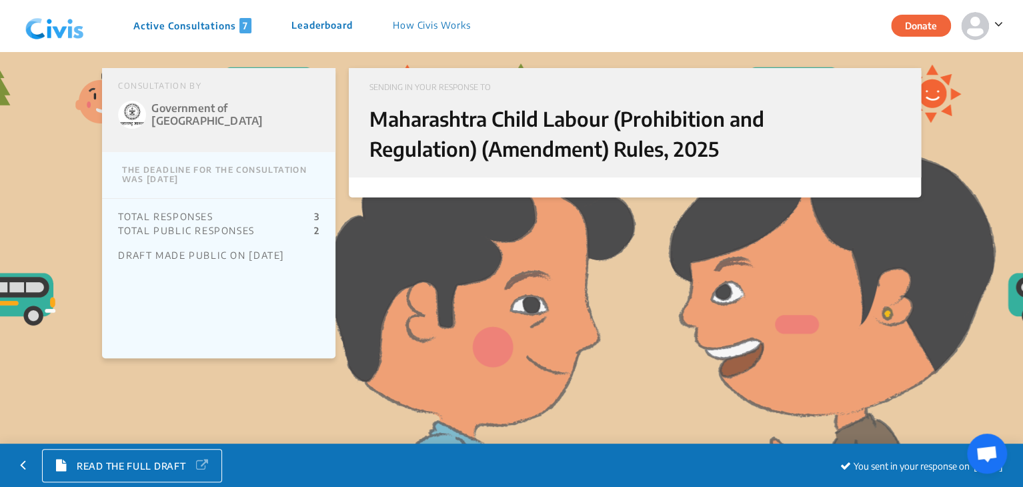
click at [483, 88] on p "SENDING IN YOUR RESPONSE TO" at bounding box center [634, 87] width 531 height 12
click at [317, 213] on p "3" at bounding box center [317, 216] width 6 height 9
click at [315, 221] on p "3" at bounding box center [317, 216] width 6 height 9
click at [315, 231] on p "2" at bounding box center [317, 230] width 6 height 9
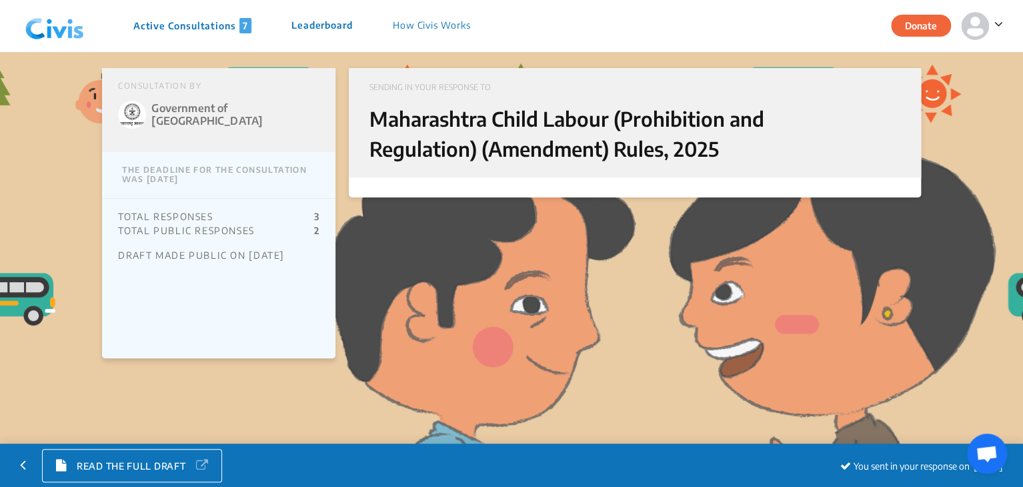
click at [315, 231] on p "2" at bounding box center [317, 230] width 6 height 9
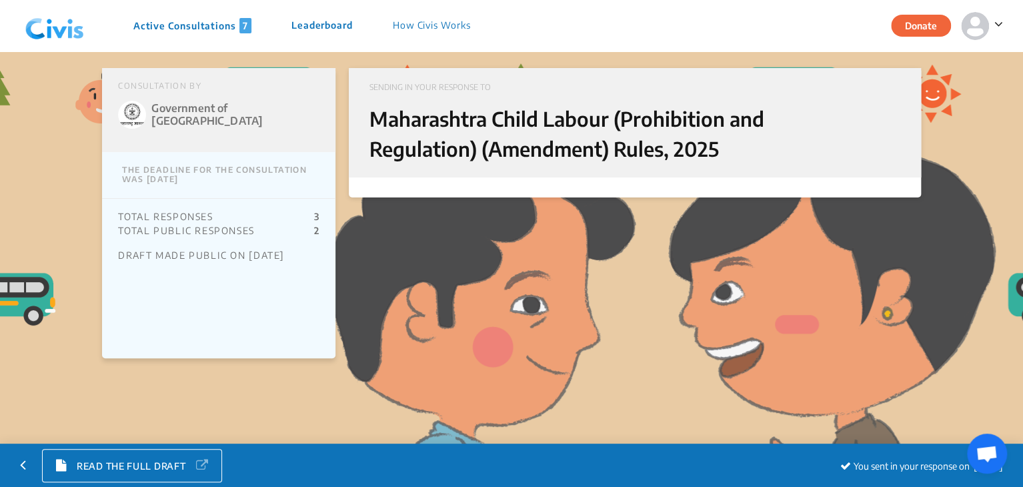
click at [315, 231] on p "2" at bounding box center [317, 230] width 6 height 9
drag, startPoint x: 315, startPoint y: 231, endPoint x: 325, endPoint y: 231, distance: 10.7
click at [325, 231] on div "TOTAL RESPONSES 3 TOTAL PUBLIC RESPONSES 2 DRAFT MADE PUBLIC ON 2nd Sep 25" at bounding box center [218, 236] width 233 height 74
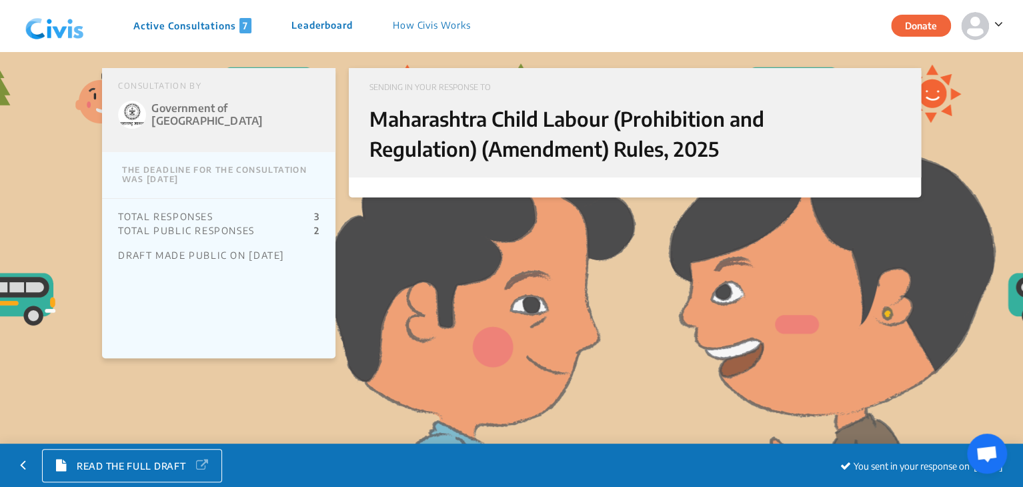
click at [992, 25] on span at bounding box center [996, 23] width 14 height 17
click at [969, 172] on div "CONSULTATION BY Government of Maharashtra THE DEADLINE FOR THE CONSULTATION WAS…" at bounding box center [511, 294] width 1023 height 487
click at [884, 461] on span "You sent in your response on 7th Sep 25" at bounding box center [927, 465] width 149 height 11
drag, startPoint x: 884, startPoint y: 461, endPoint x: 824, endPoint y: 153, distance: 313.8
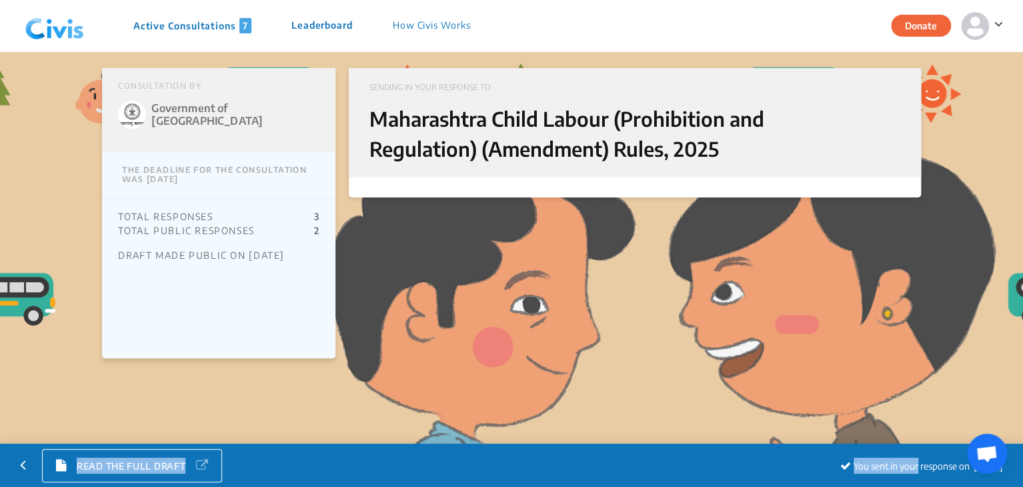
click at [824, 153] on div "CONSULTATION BY Government of Maharashtra THE DEADLINE FOR THE CONSULTATION WAS…" at bounding box center [511, 294] width 1023 height 487
click at [149, 465] on span "READ THE FULL DRAFT" at bounding box center [131, 465] width 109 height 11
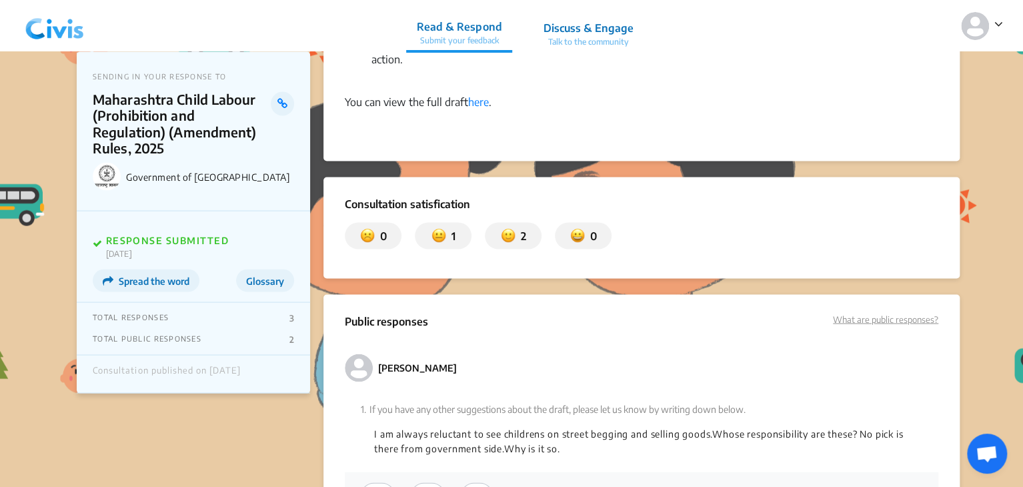
scroll to position [1140, 0]
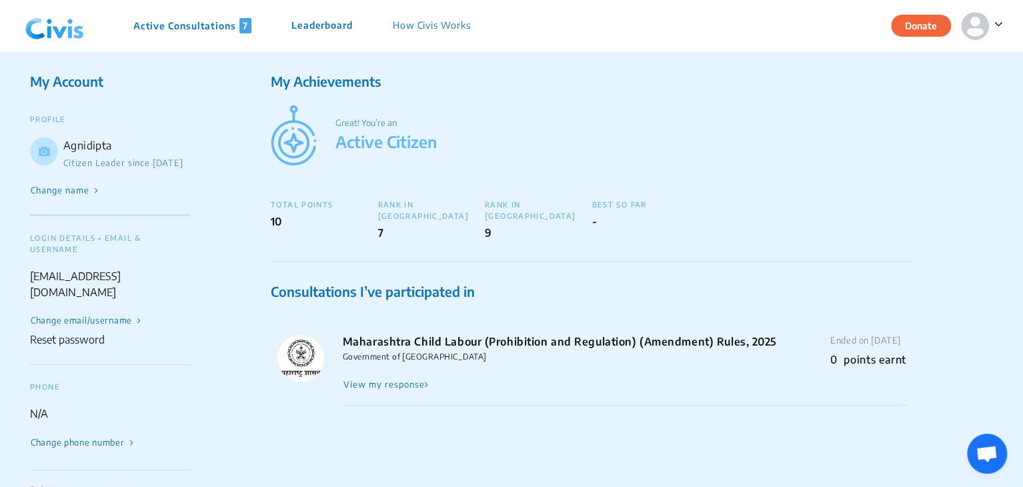
click at [417, 378] on button "View my response" at bounding box center [386, 384] width 87 height 12
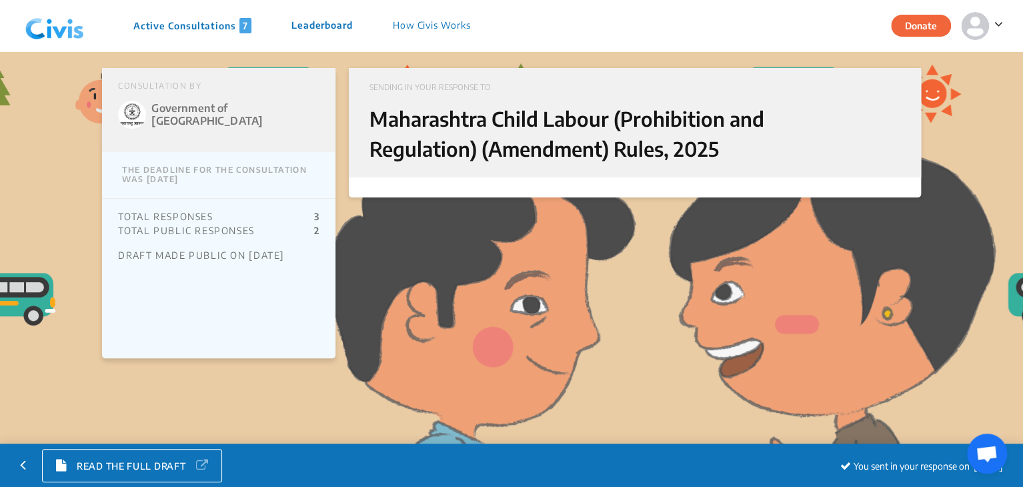
click at [597, 176] on div "SENDING IN YOUR RESPONSE TO Maharashtra Child Labour (Prohibition and Regulatio…" at bounding box center [634, 122] width 571 height 109
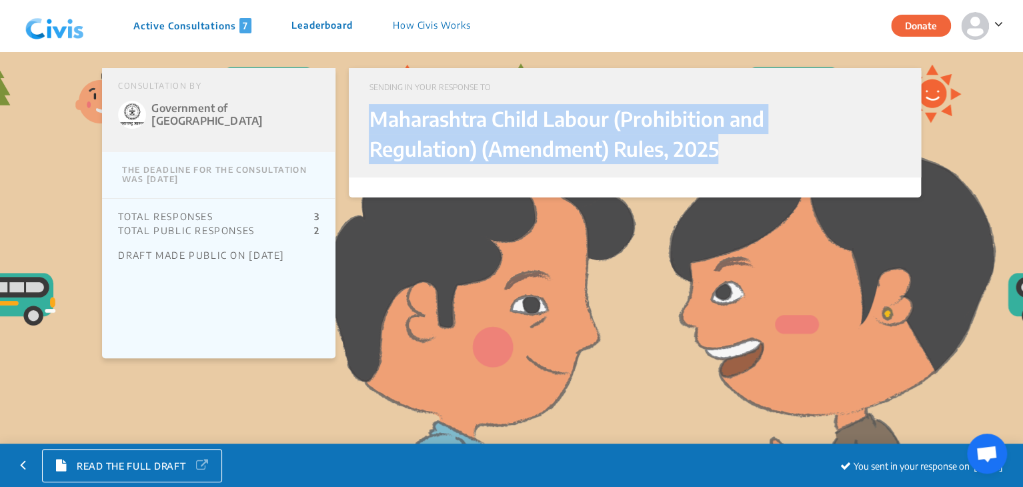
click at [597, 176] on div "SENDING IN YOUR RESPONSE TO Maharashtra Child Labour (Prohibition and Regulatio…" at bounding box center [634, 122] width 571 height 109
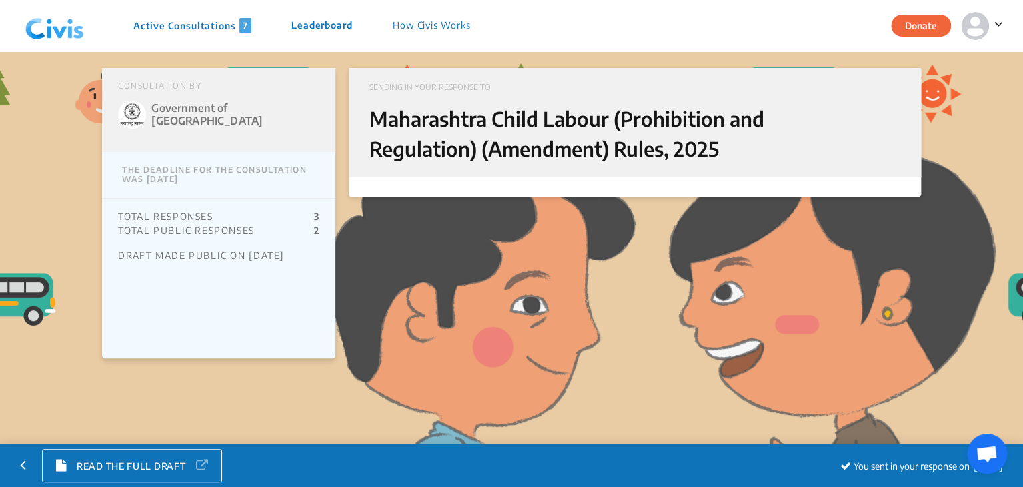
click at [223, 183] on p "THE DEADLINE FOR THE CONSULTATION WAS Sep 7, 2025" at bounding box center [218, 175] width 233 height 46
click at [237, 121] on div "Government of Maharashtra" at bounding box center [218, 115] width 201 height 28
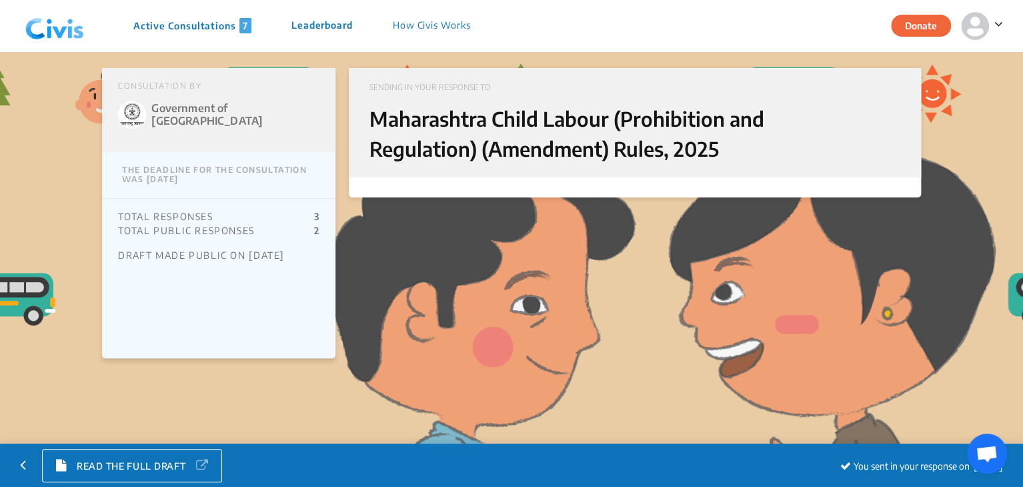
click at [160, 23] on p "Active Consultations 7" at bounding box center [192, 25] width 118 height 15
